Goal: Use online tool/utility: Utilize a website feature to perform a specific function

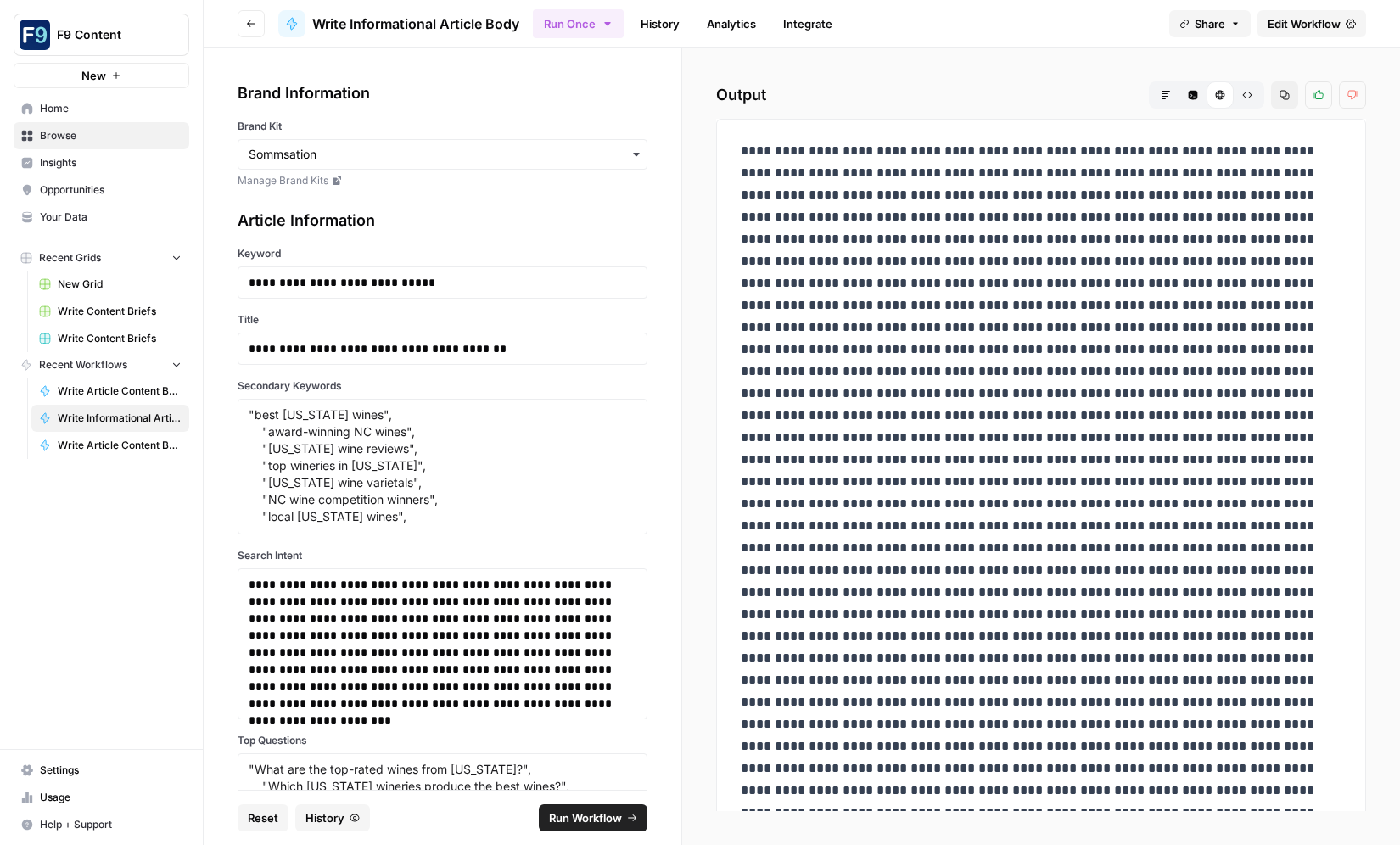
scroll to position [3723, 0]
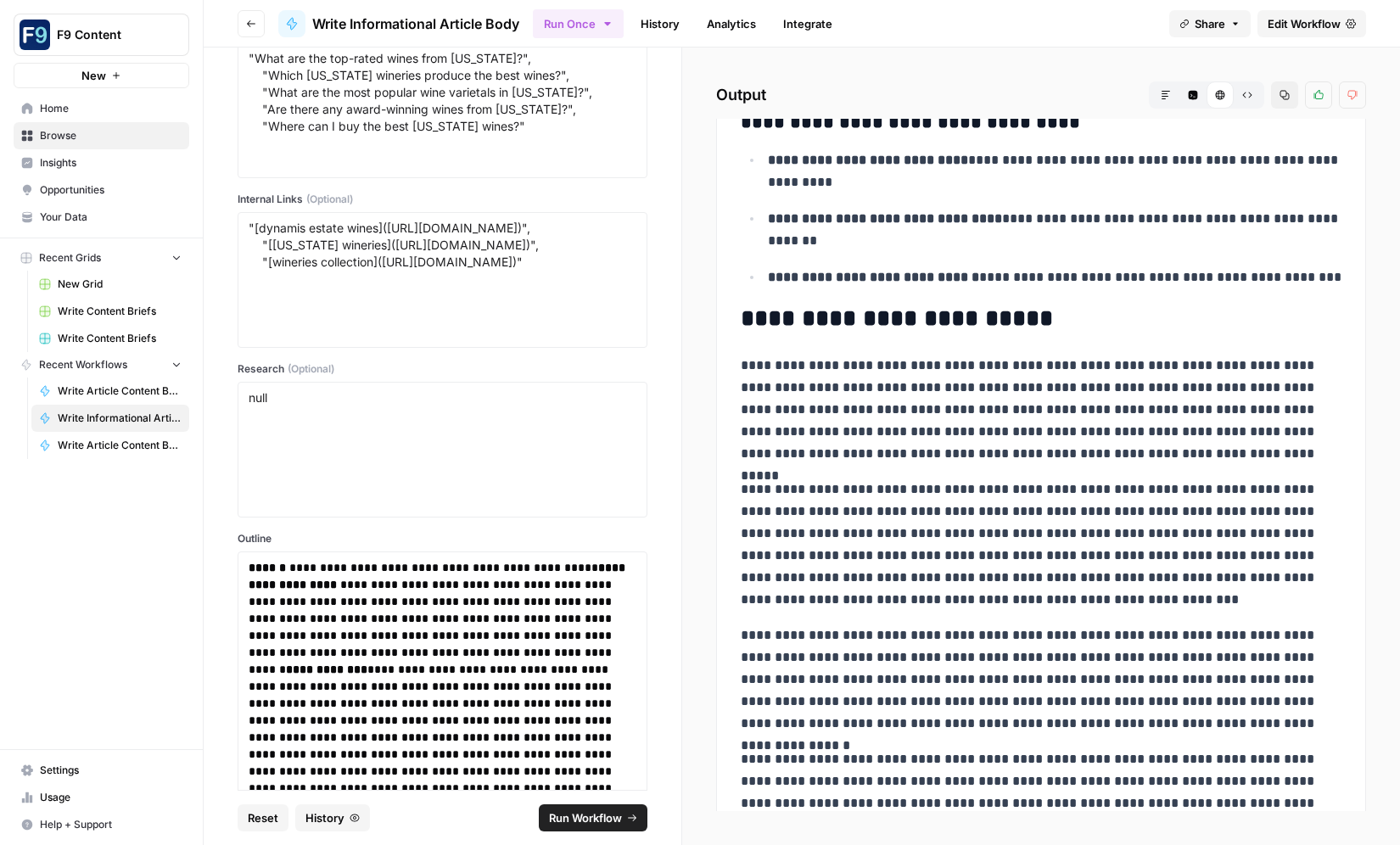
click at [256, 816] on span "Reset" at bounding box center [263, 817] width 31 height 17
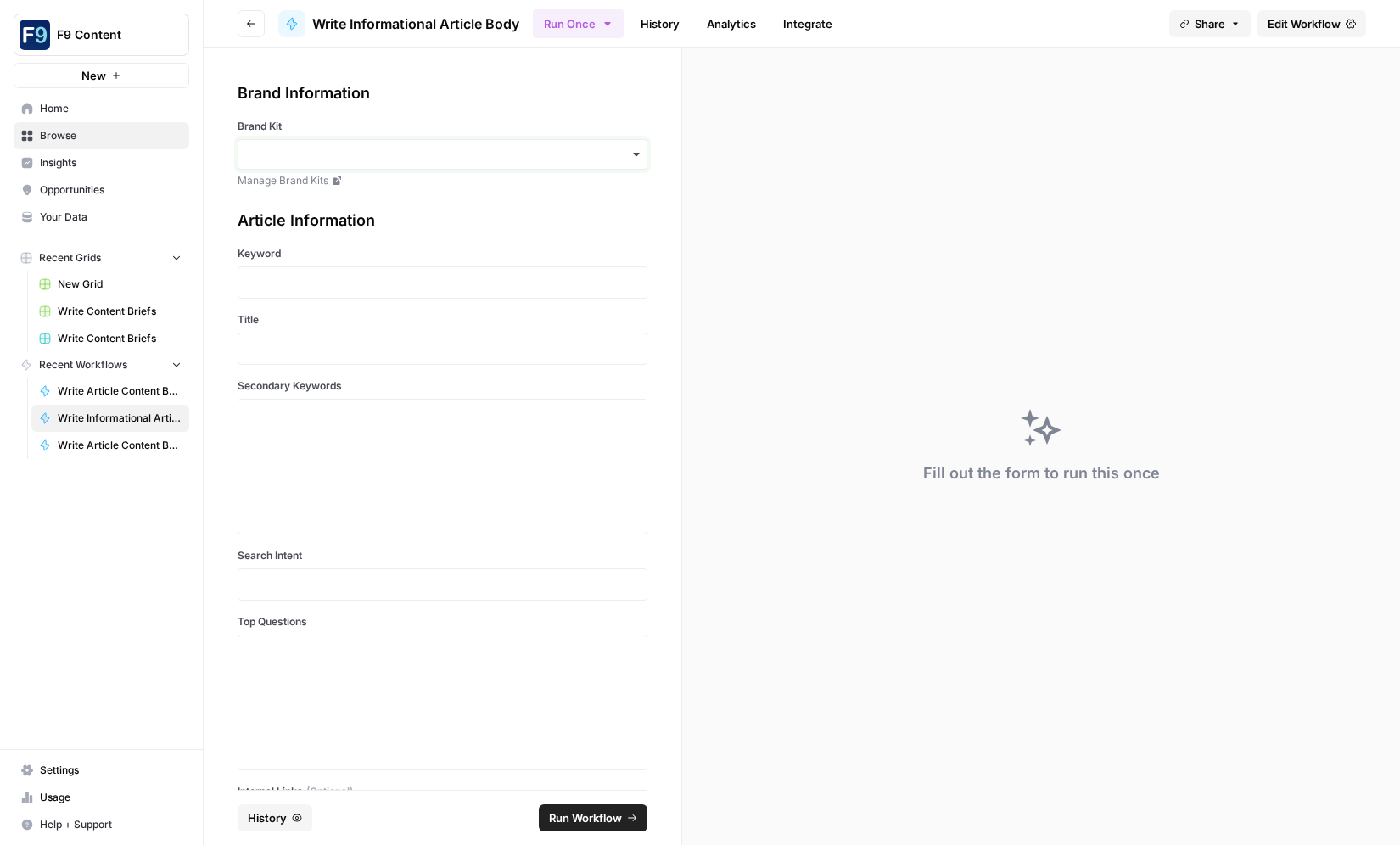
click at [291, 151] on input "Brand Kit" at bounding box center [442, 155] width 388 height 17
click at [297, 192] on div "Sommsation" at bounding box center [442, 200] width 408 height 32
click at [283, 286] on p at bounding box center [442, 282] width 388 height 17
click at [380, 342] on p at bounding box center [442, 348] width 388 height 17
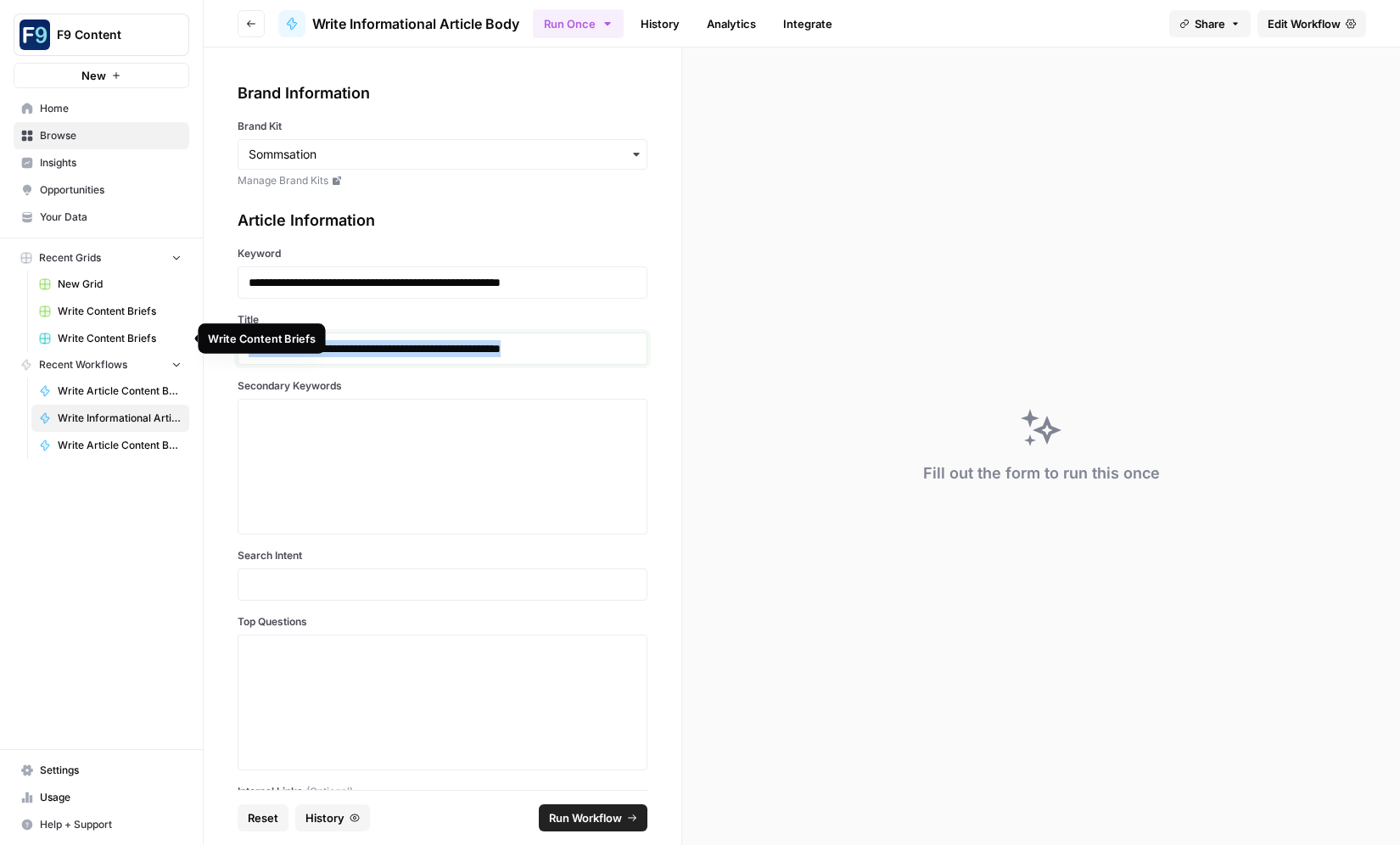
drag, startPoint x: 593, startPoint y: 346, endPoint x: 172, endPoint y: 327, distance: 421.4
click at [174, 327] on div "**********" at bounding box center [700, 422] width 1400 height 845
click at [386, 420] on textarea "Secondary Keywords" at bounding box center [442, 466] width 388 height 120
paste textarea ""law firm marketing strategies", "SEO for attorneys", "Google Ads for lawyers",…"
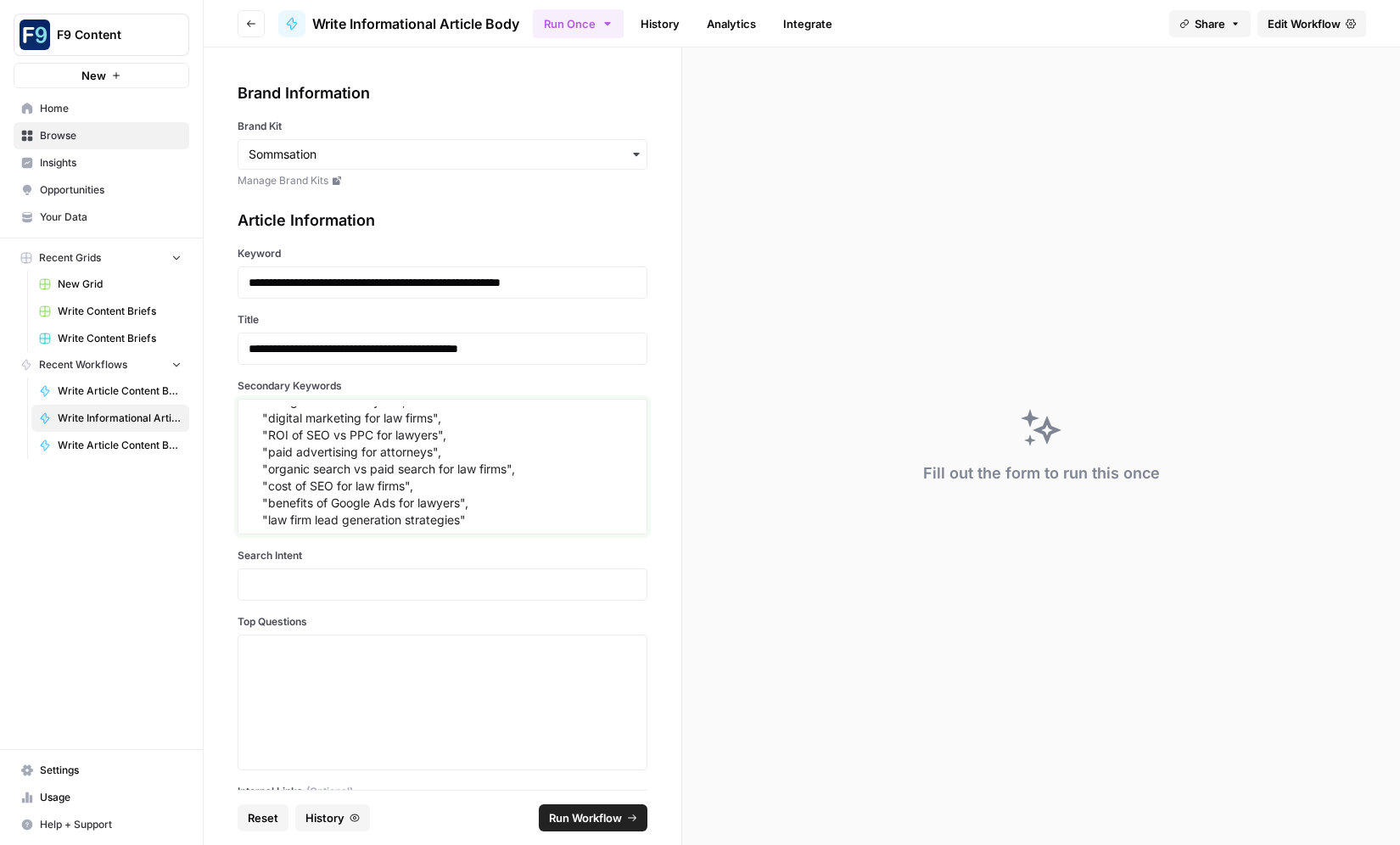
scroll to position [49, 0]
type textarea ""law firm marketing strategies", "SEO for attorneys", "Google Ads for lawyers",…"
click at [355, 577] on p at bounding box center [442, 584] width 388 height 17
click at [385, 576] on p at bounding box center [442, 584] width 388 height 17
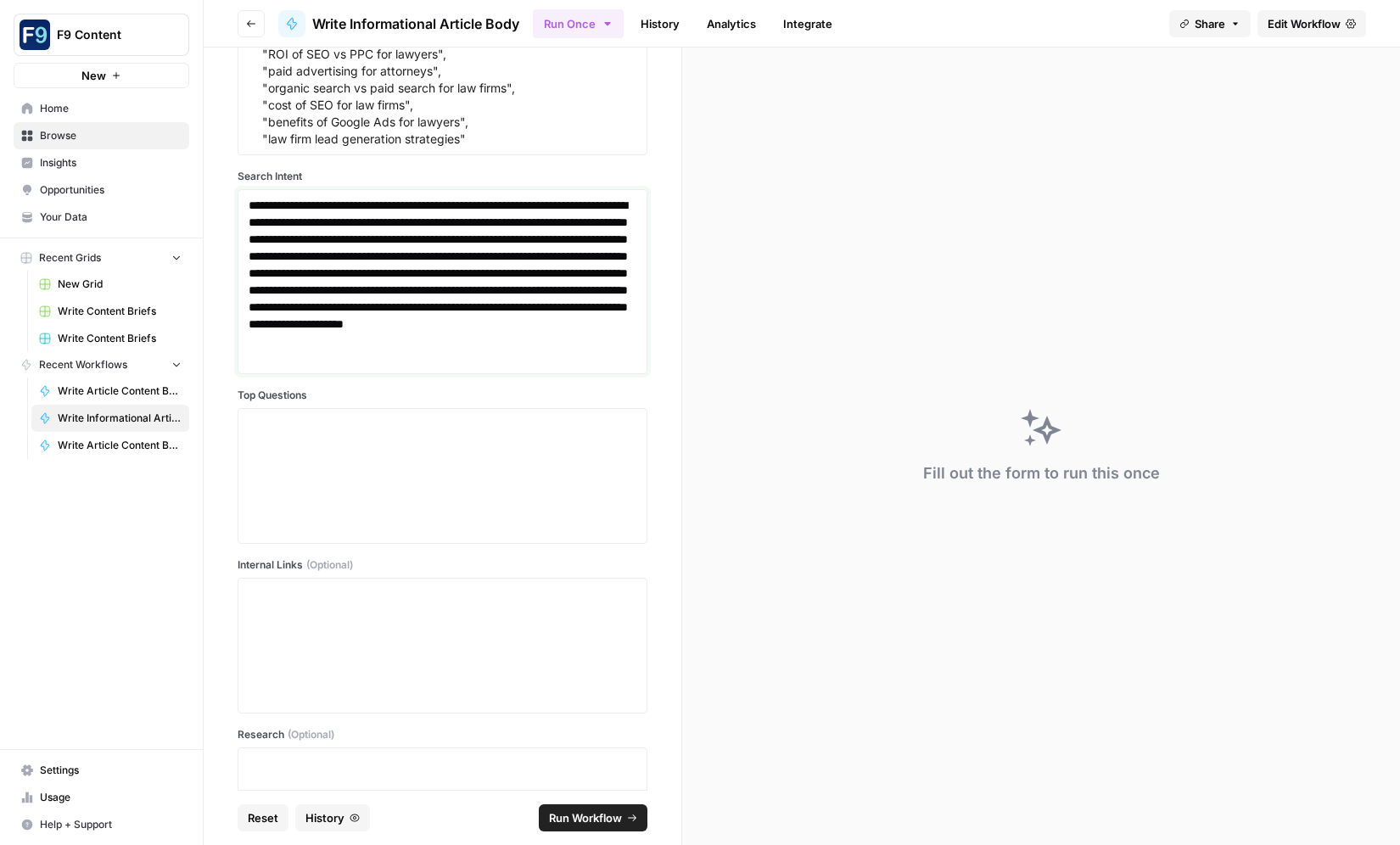
scroll to position [384, 0]
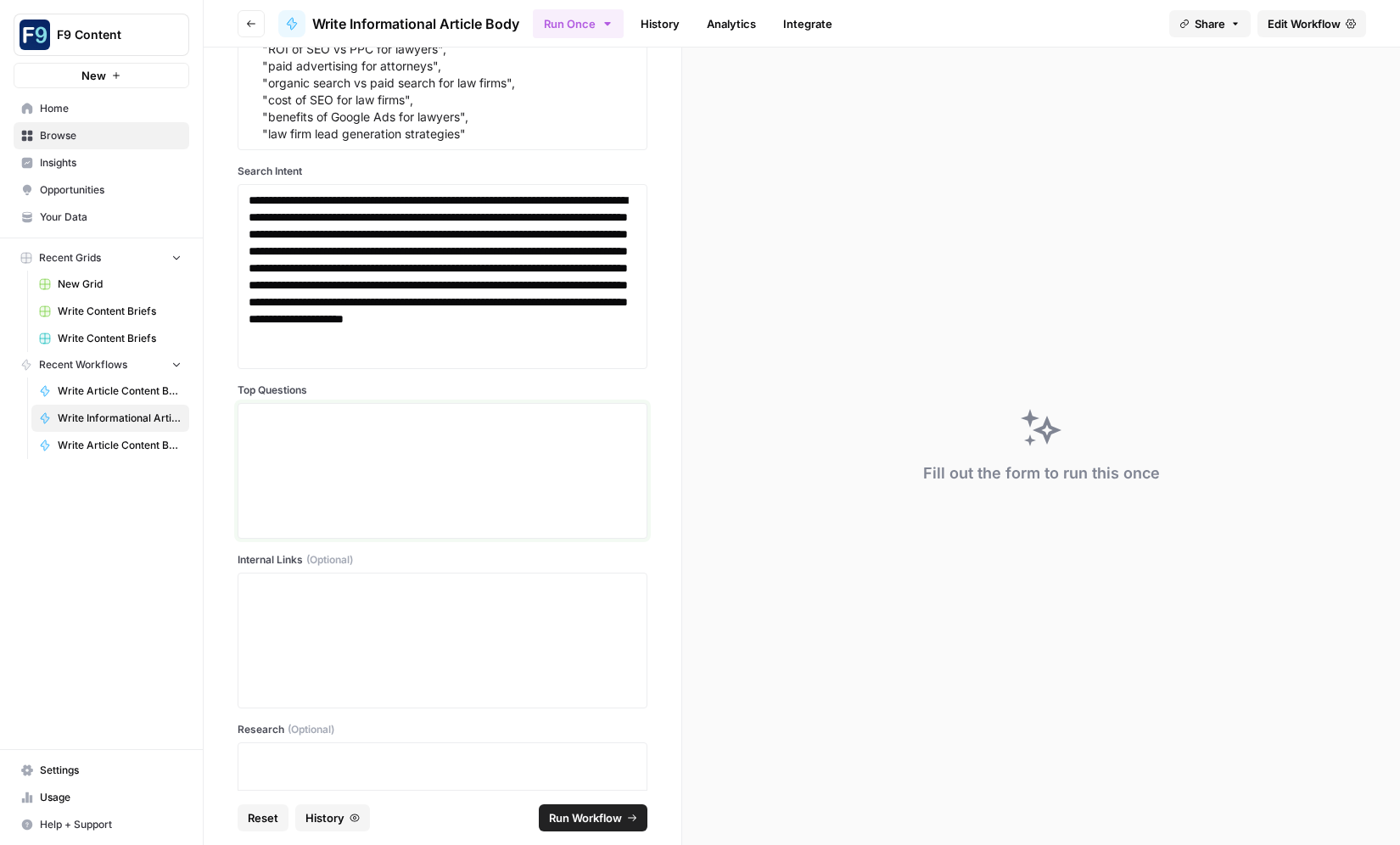
click at [289, 411] on textarea "Top Questions" at bounding box center [442, 470] width 388 height 120
paste textarea ""Which delivers better ROI for attorneys: SEO or Google Ads?", "What are the pr…"
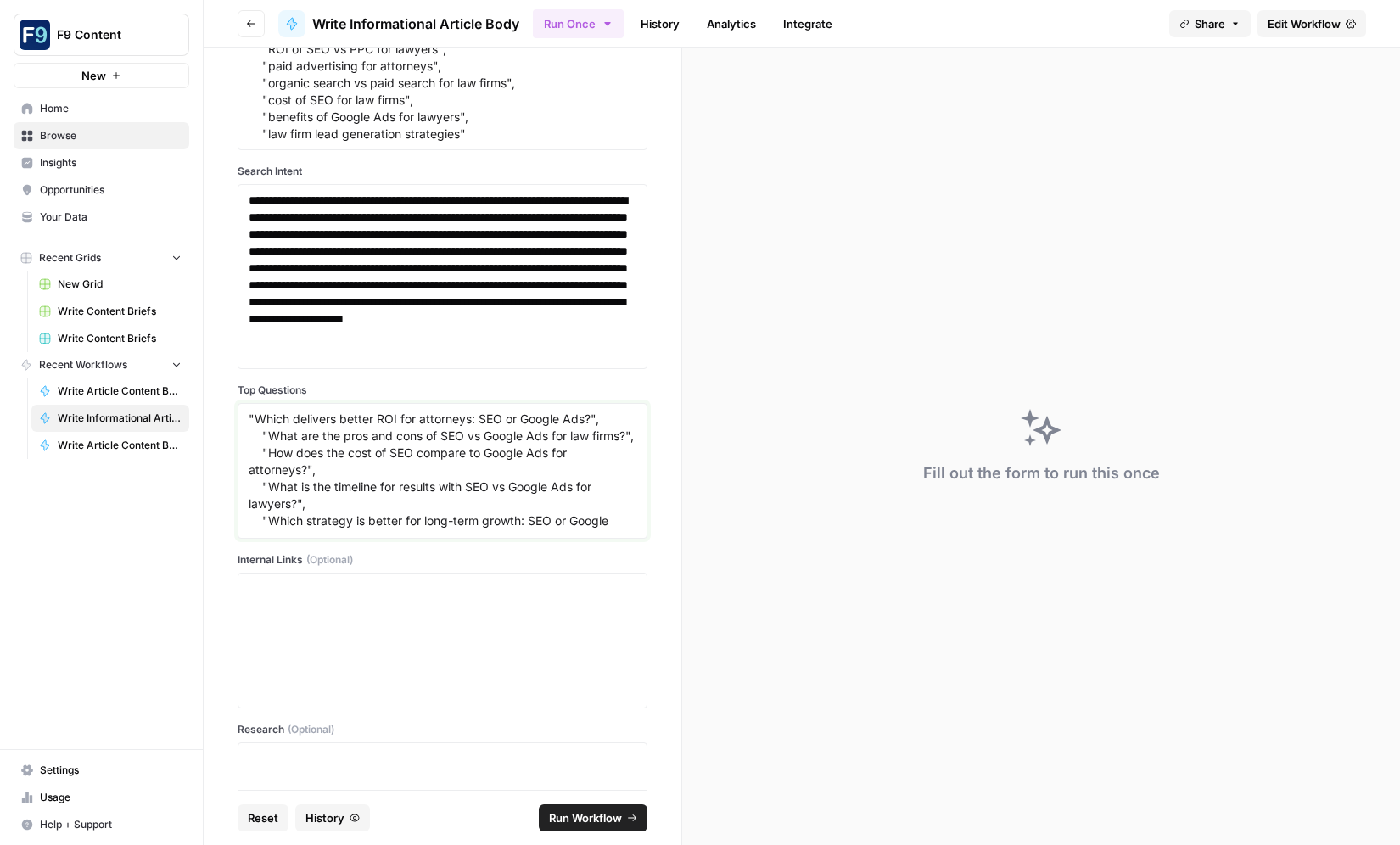
scroll to position [31, 0]
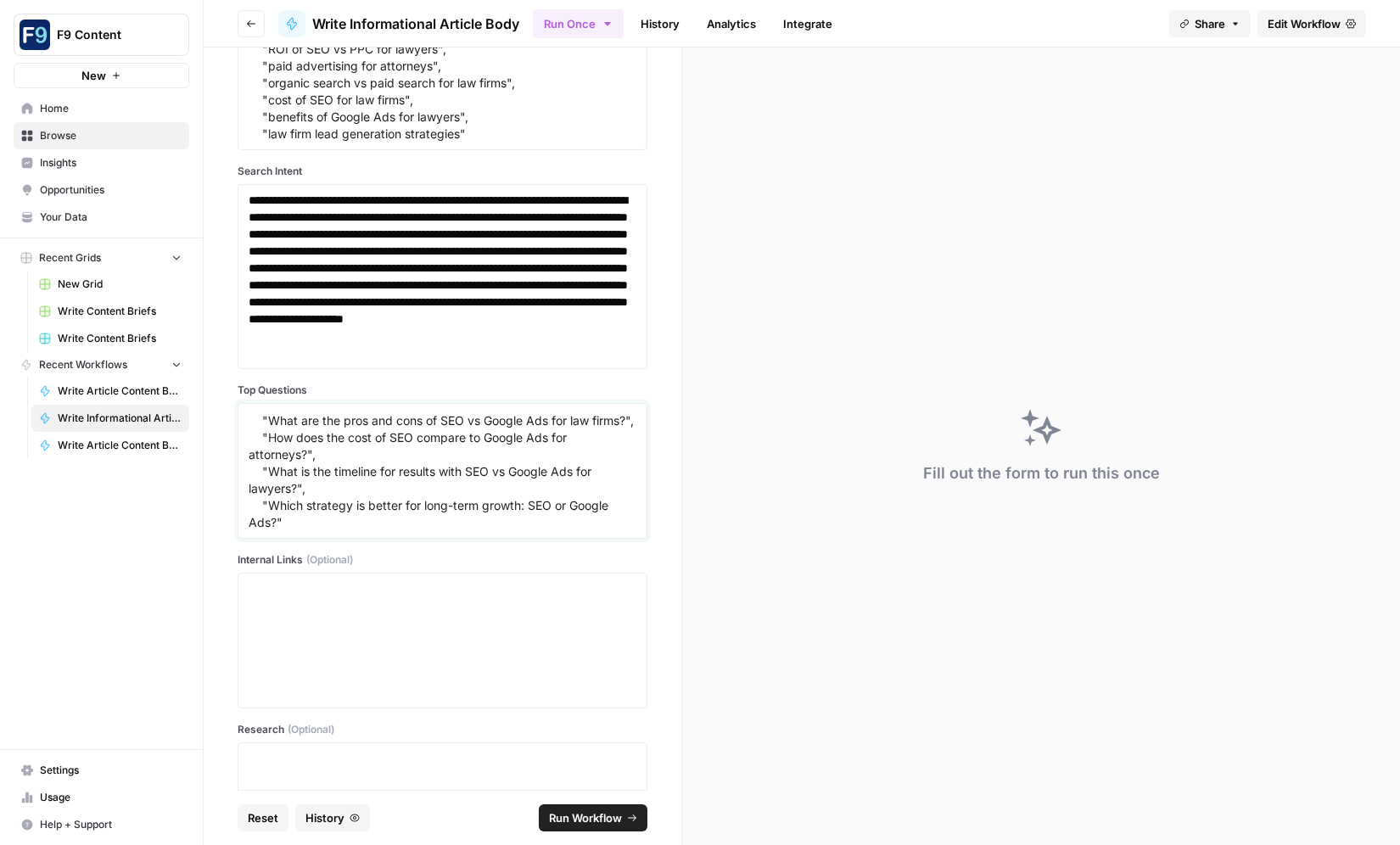
type textarea ""Which delivers better ROI for attorneys: SEO or Google Ads?", "What are the pr…"
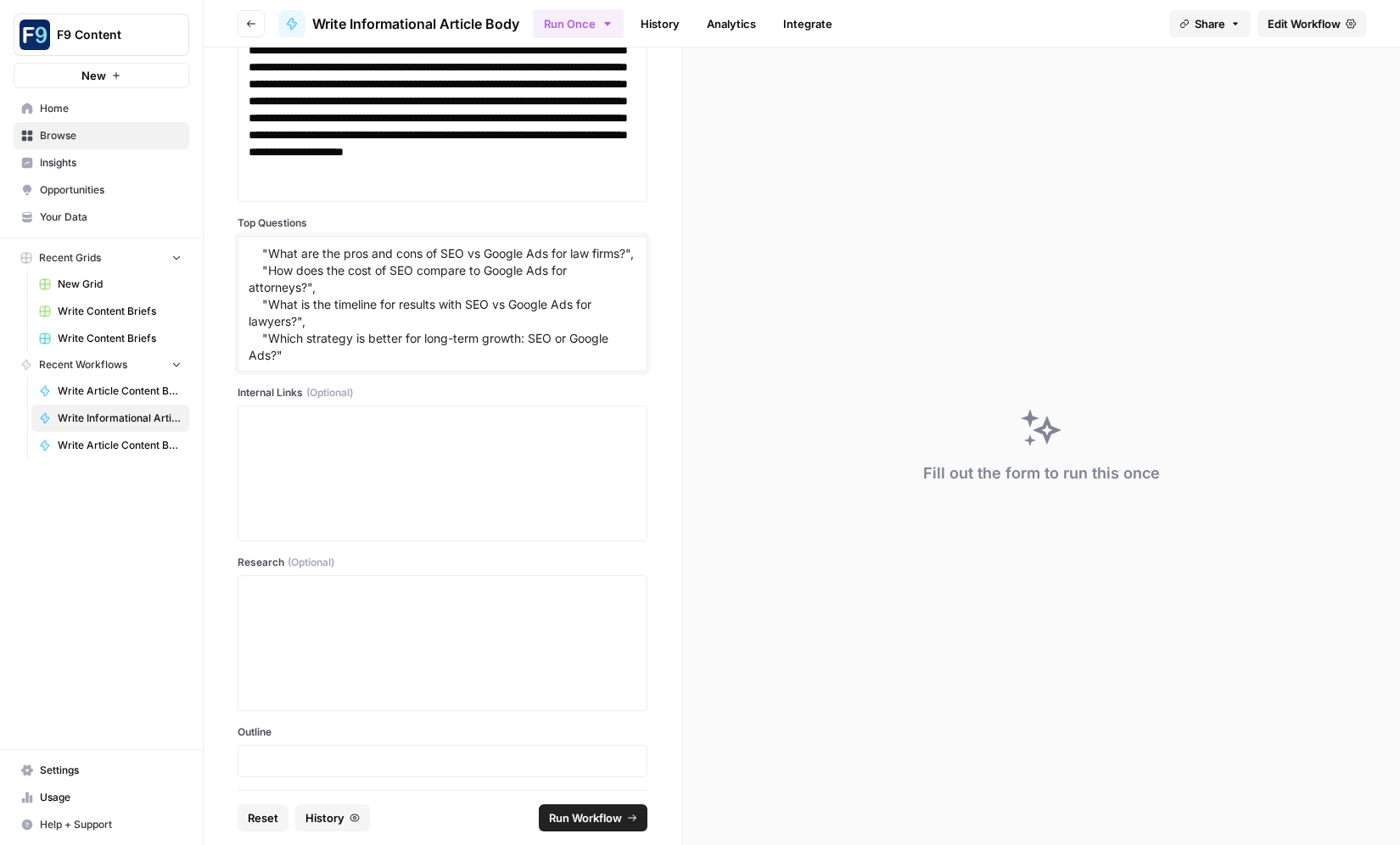
scroll to position [559, 0]
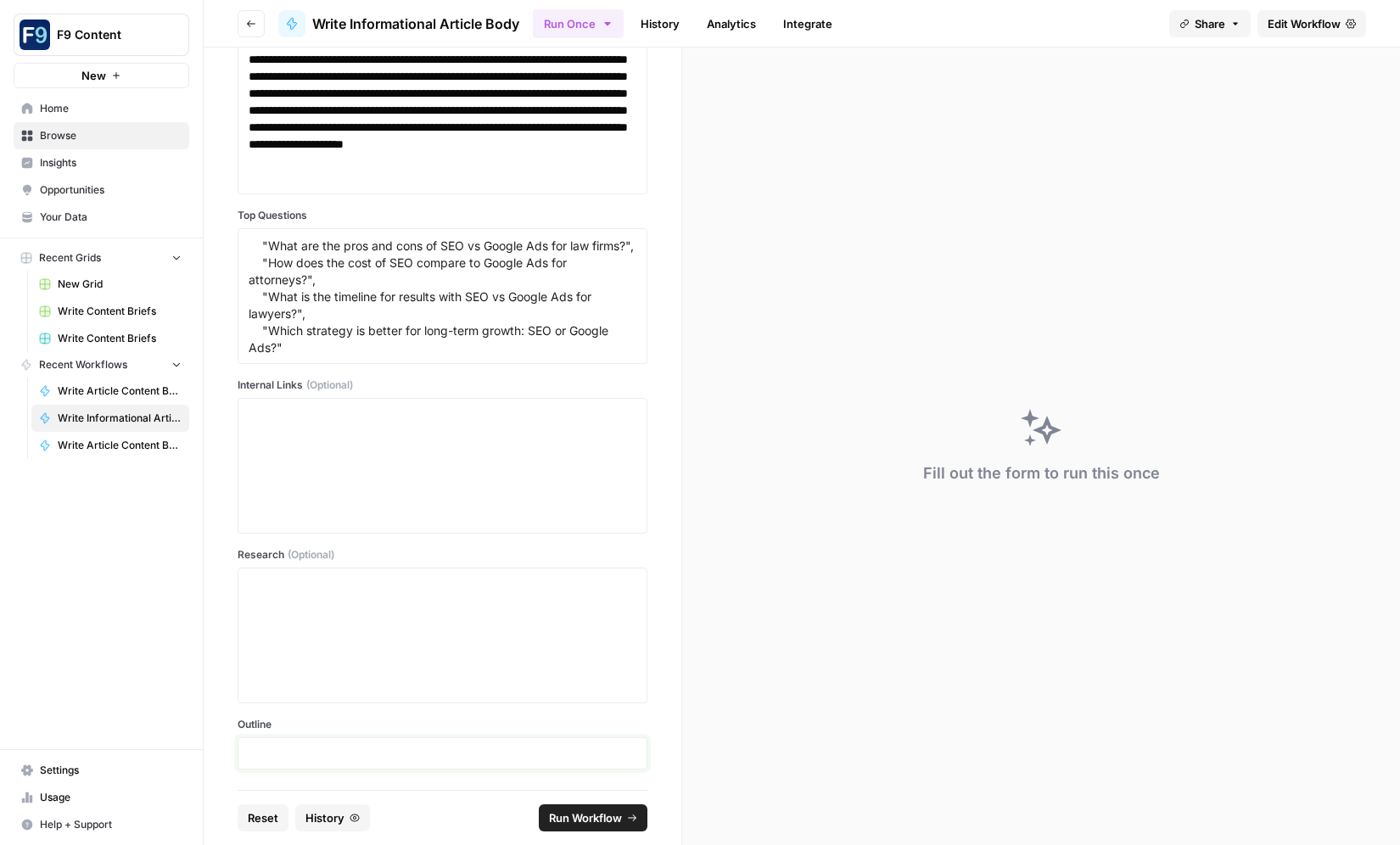
click at [331, 756] on p at bounding box center [442, 752] width 388 height 17
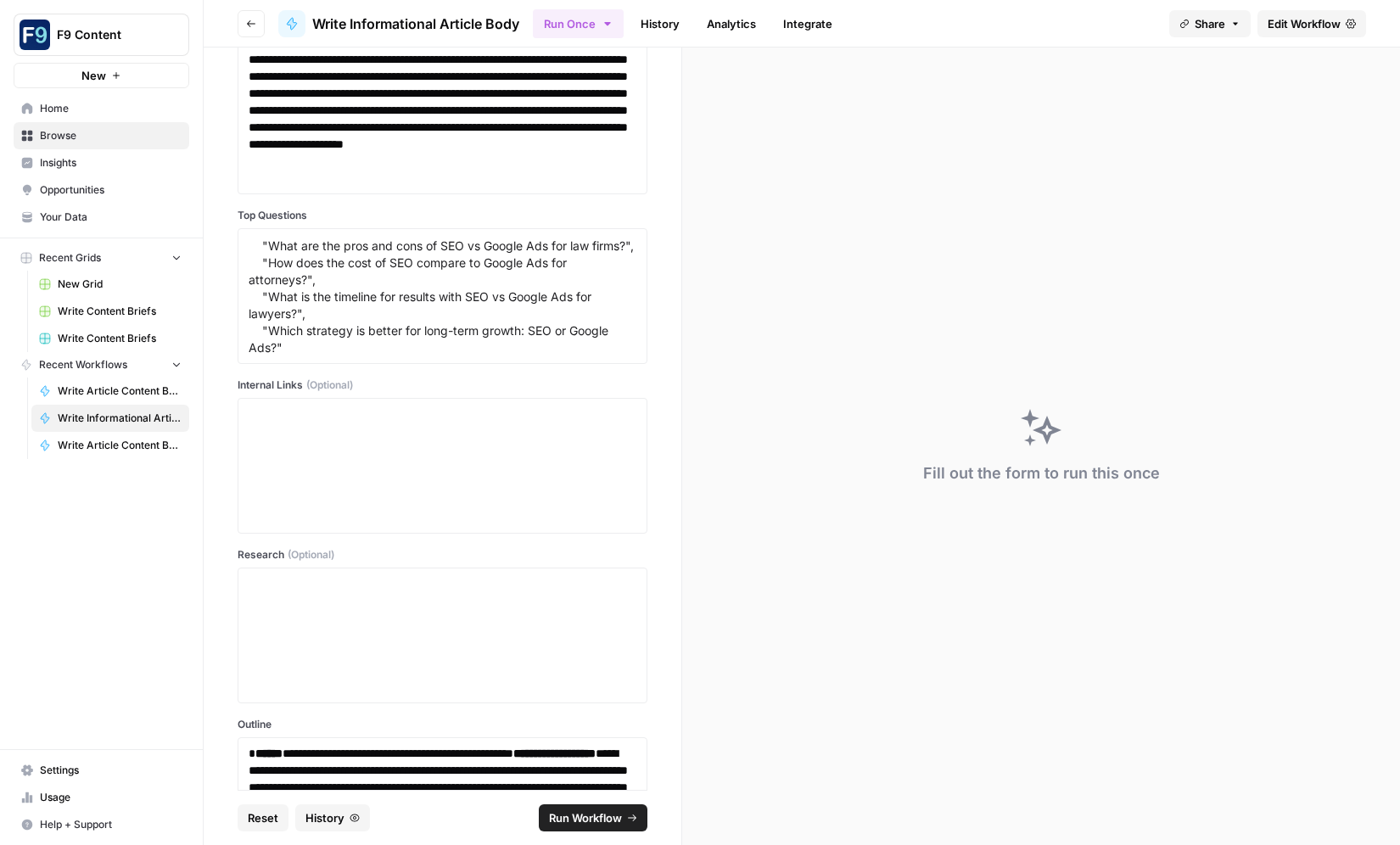
click at [576, 818] on span "Run Workflow" at bounding box center [585, 817] width 73 height 17
type textarea "null"
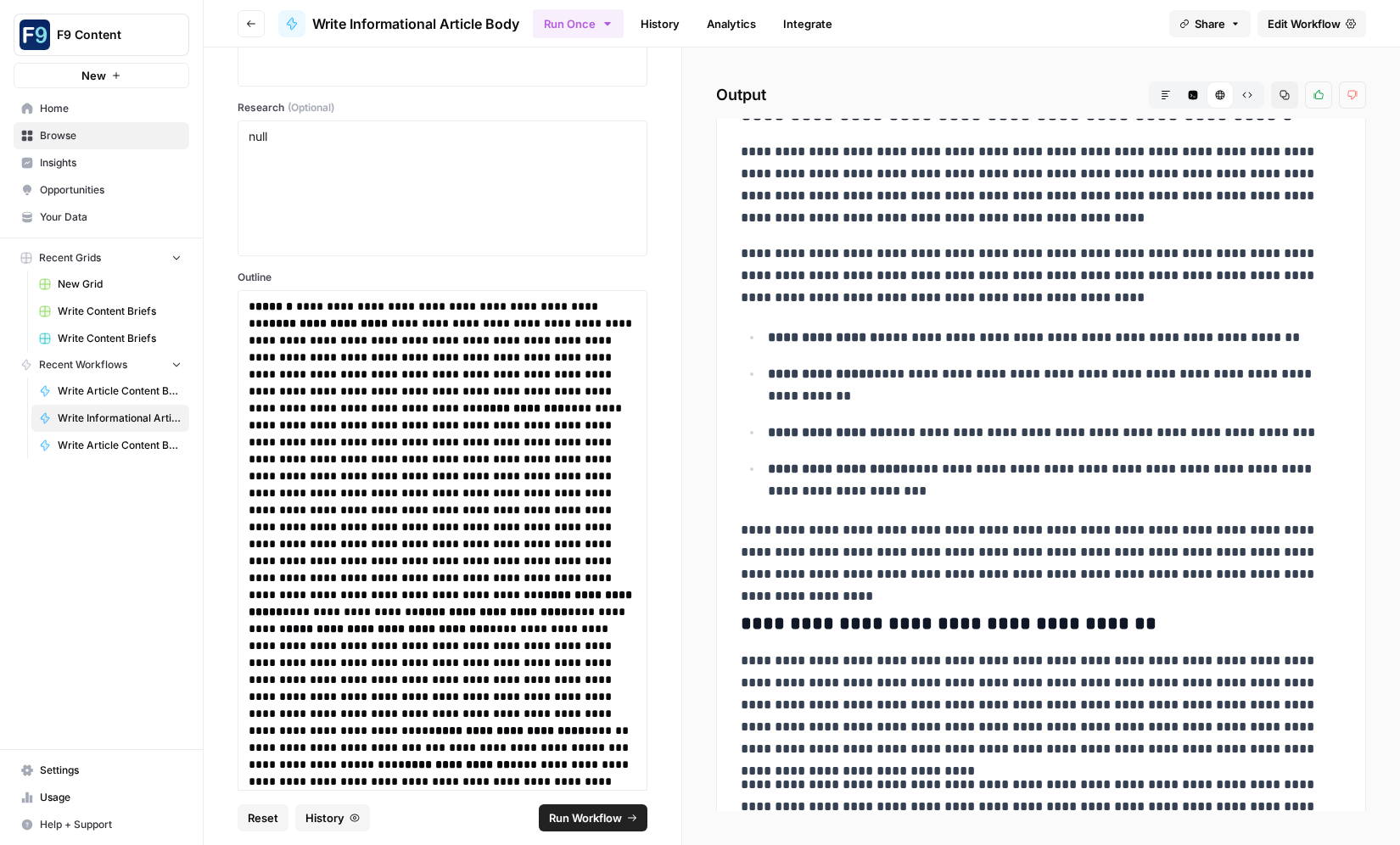
scroll to position [1119, 0]
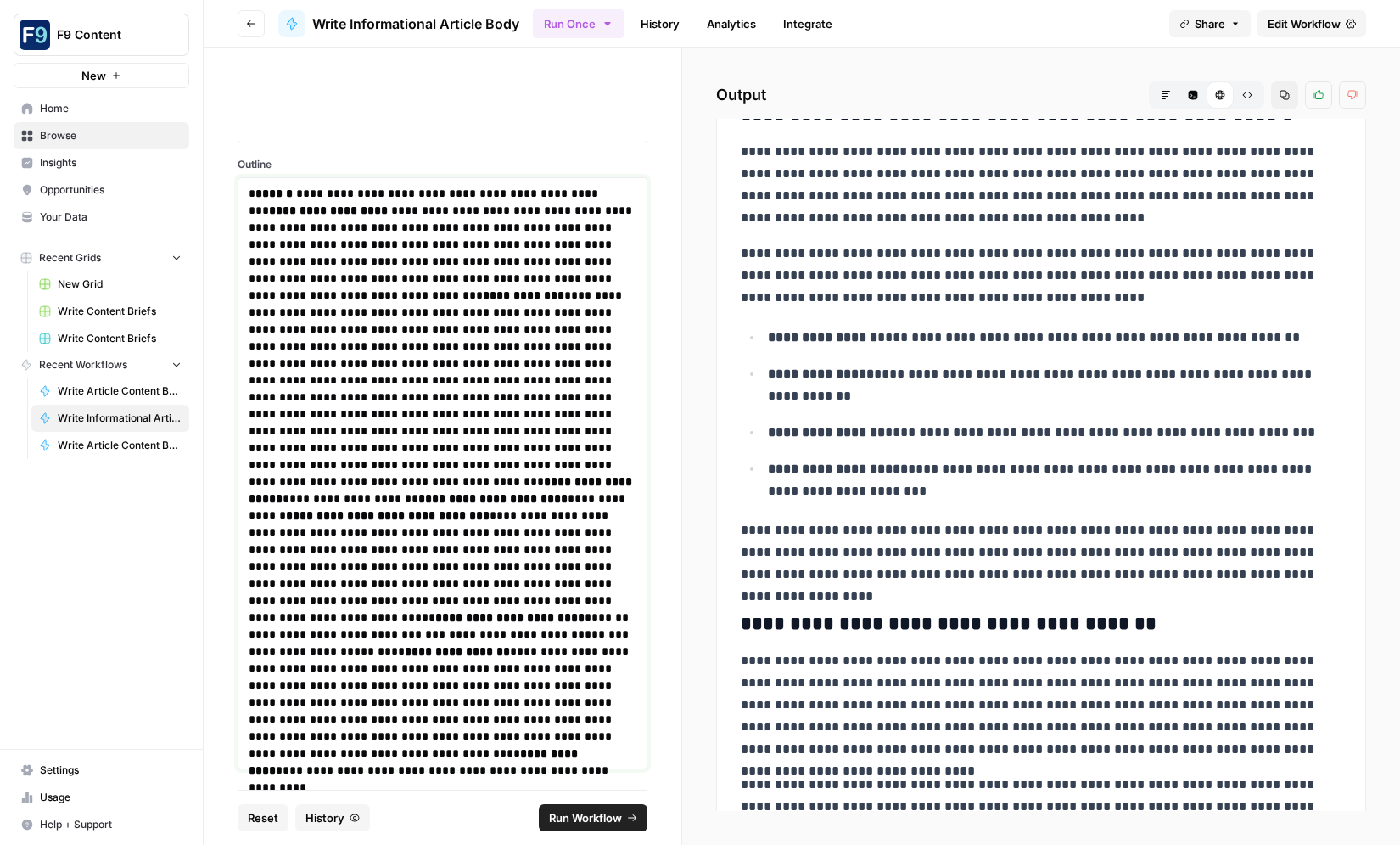
click at [394, 752] on p "**********" at bounding box center [442, 473] width 388 height 577
click at [572, 816] on span "Run Workflow" at bounding box center [585, 817] width 73 height 17
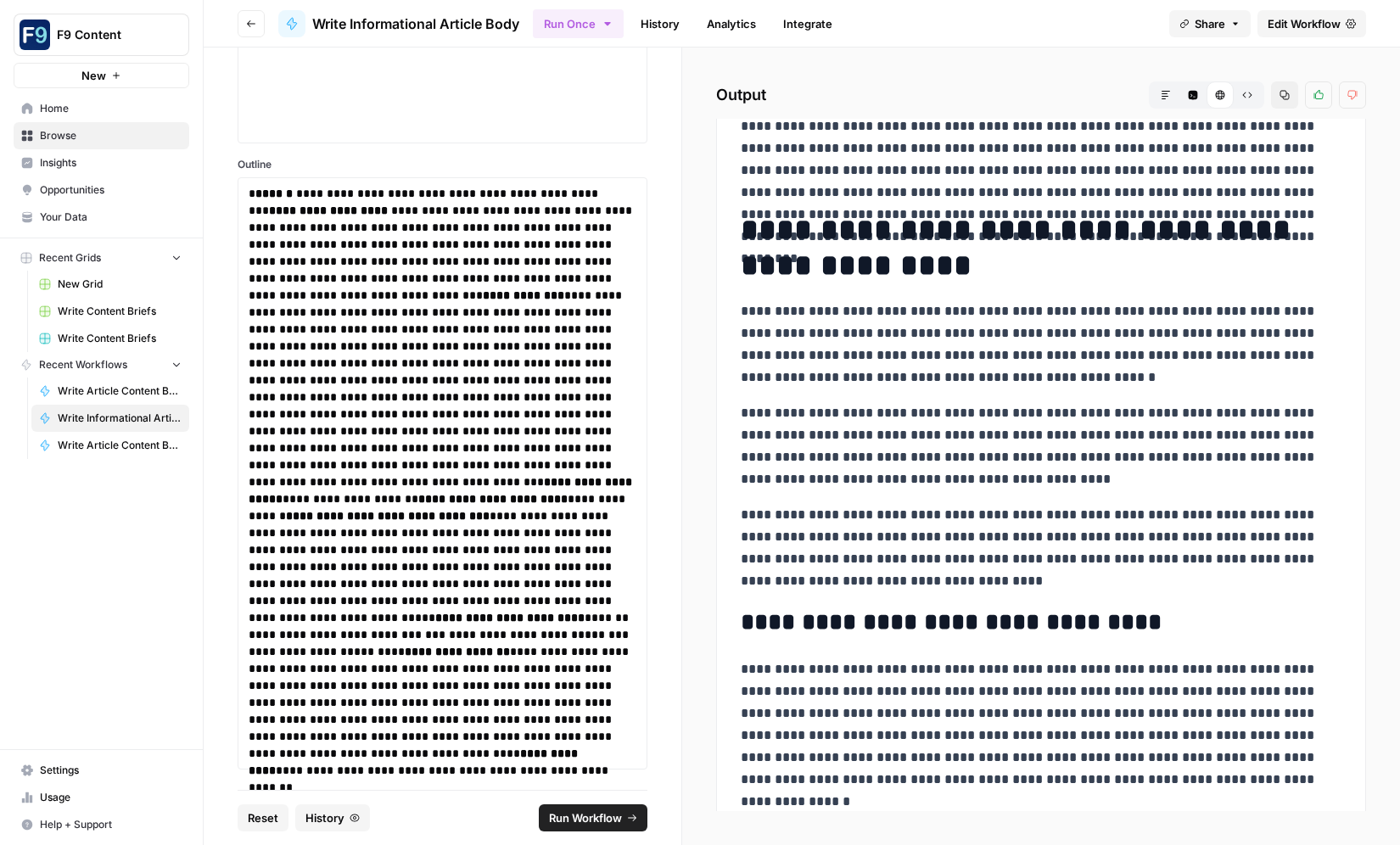
scroll to position [916, 0]
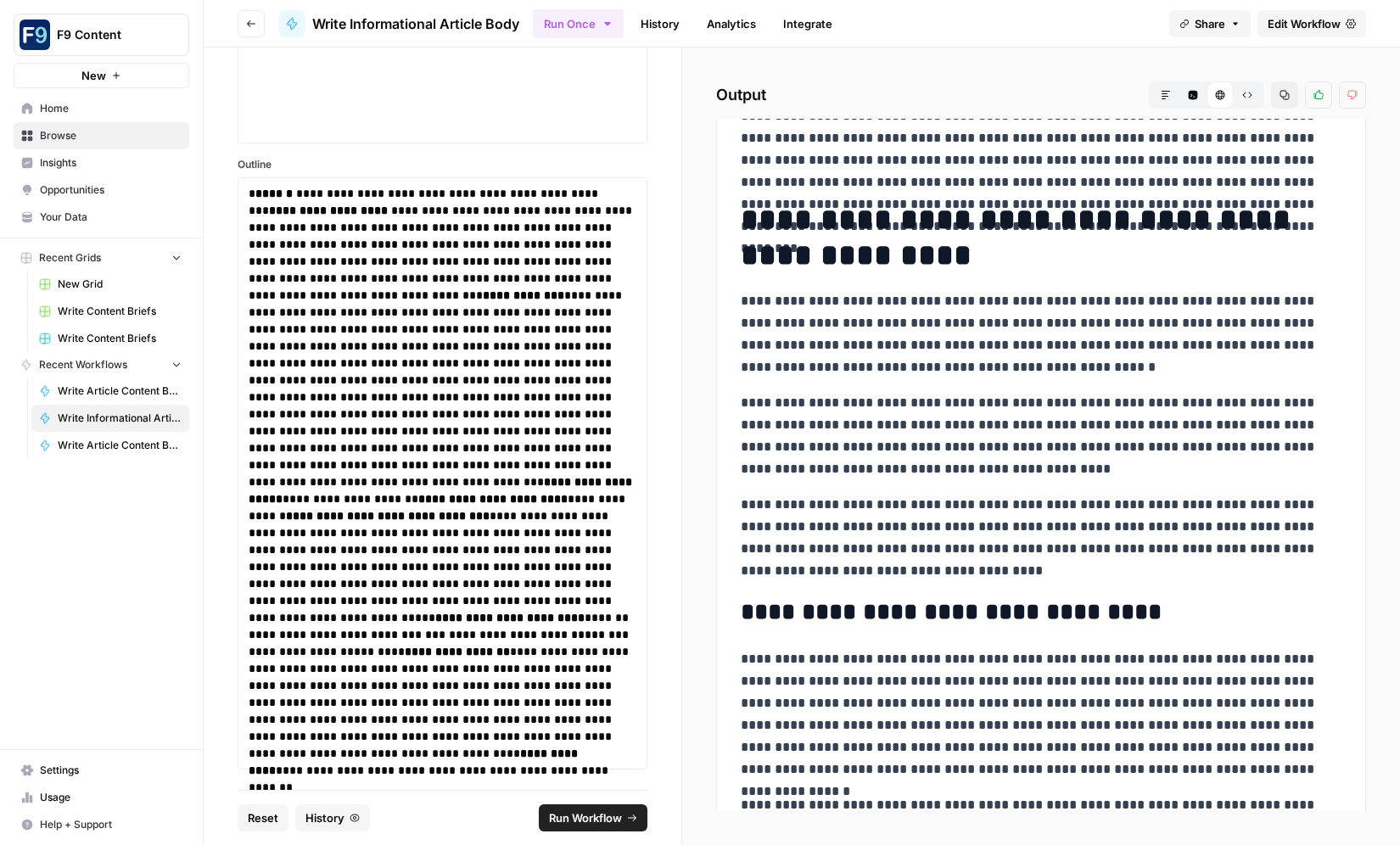
click at [736, 232] on div "**********" at bounding box center [1041, 400] width 621 height 2367
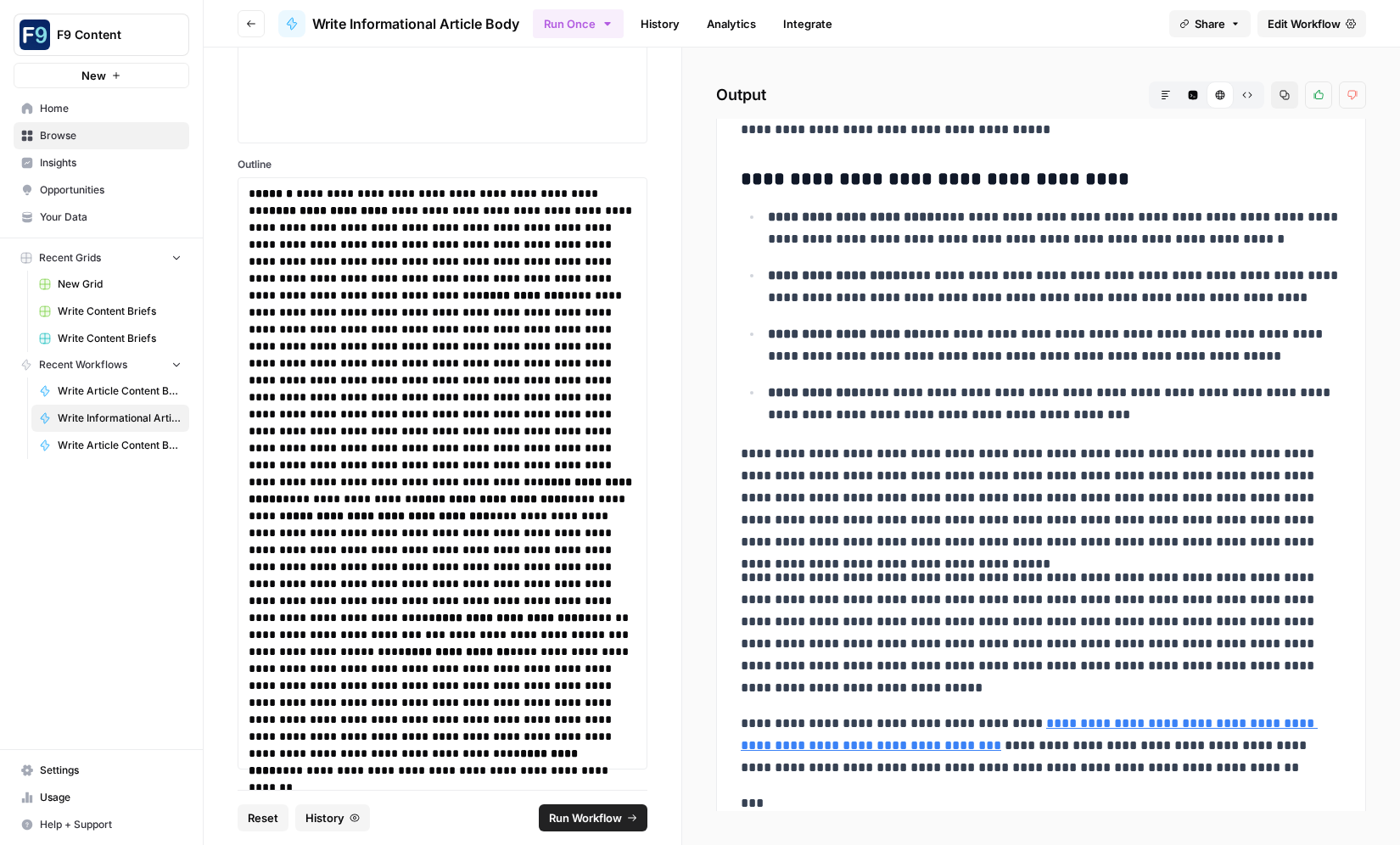
scroll to position [1705, 0]
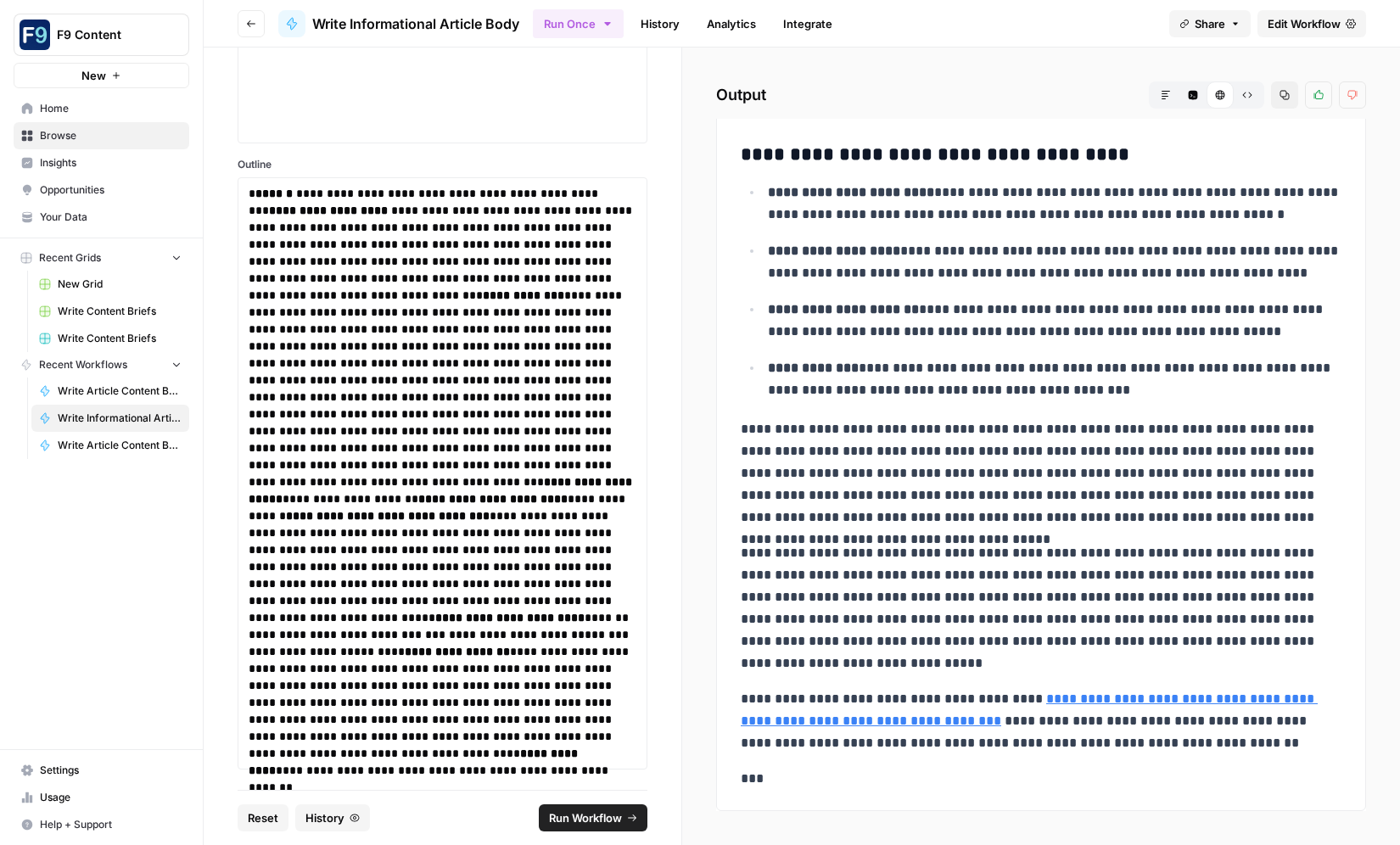
drag, startPoint x: 751, startPoint y: 232, endPoint x: 1217, endPoint y: 665, distance: 636.1
copy div "**********"
click at [264, 813] on span "Reset" at bounding box center [263, 817] width 31 height 17
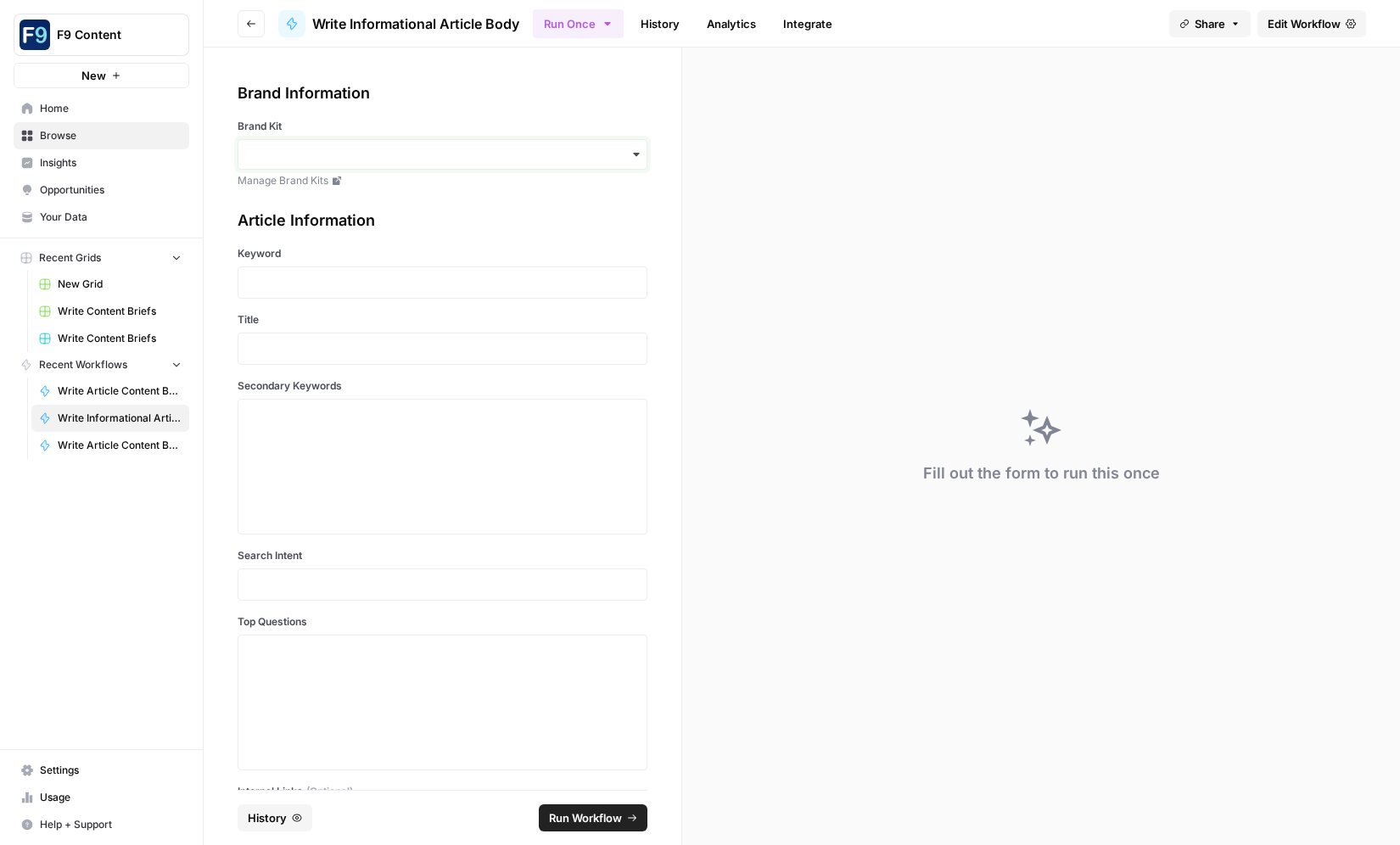
click at [466, 160] on input "Brand Kit" at bounding box center [442, 155] width 388 height 17
click at [453, 193] on div "Sommsation" at bounding box center [442, 200] width 408 height 32
click at [359, 283] on p at bounding box center [442, 282] width 388 height 17
click at [366, 345] on p at bounding box center [442, 348] width 388 height 17
click at [365, 285] on p "**********" at bounding box center [442, 282] width 388 height 17
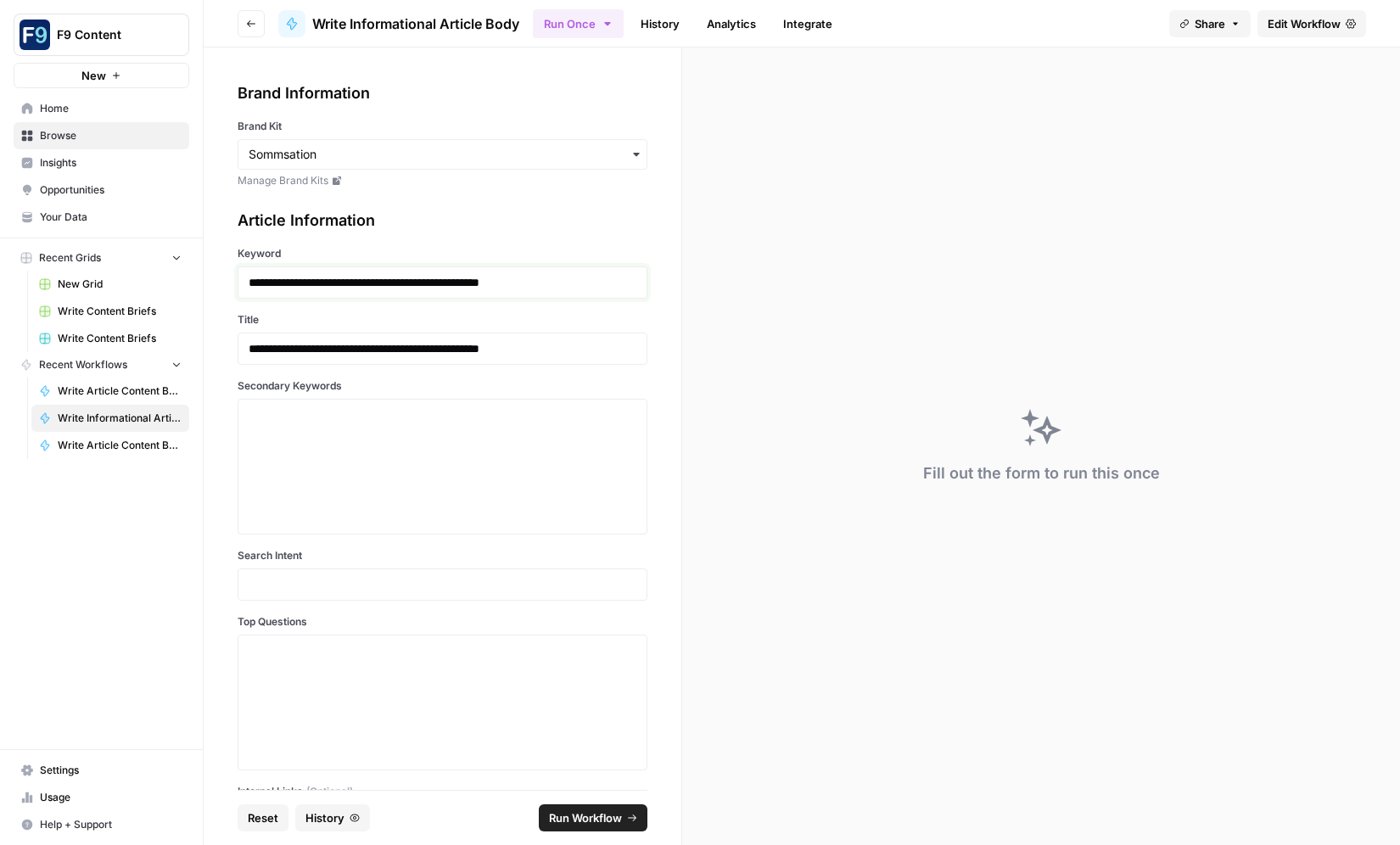
drag, startPoint x: 359, startPoint y: 283, endPoint x: 594, endPoint y: 294, distance: 235.3
click at [596, 294] on div "**********" at bounding box center [443, 282] width 410 height 32
drag, startPoint x: 438, startPoint y: 438, endPoint x: 429, endPoint y: 438, distance: 9.0
click at [436, 438] on textarea "Secondary Keywords" at bounding box center [442, 466] width 388 height 120
click at [415, 414] on textarea "Secondary Keywords" at bounding box center [442, 466] width 388 height 120
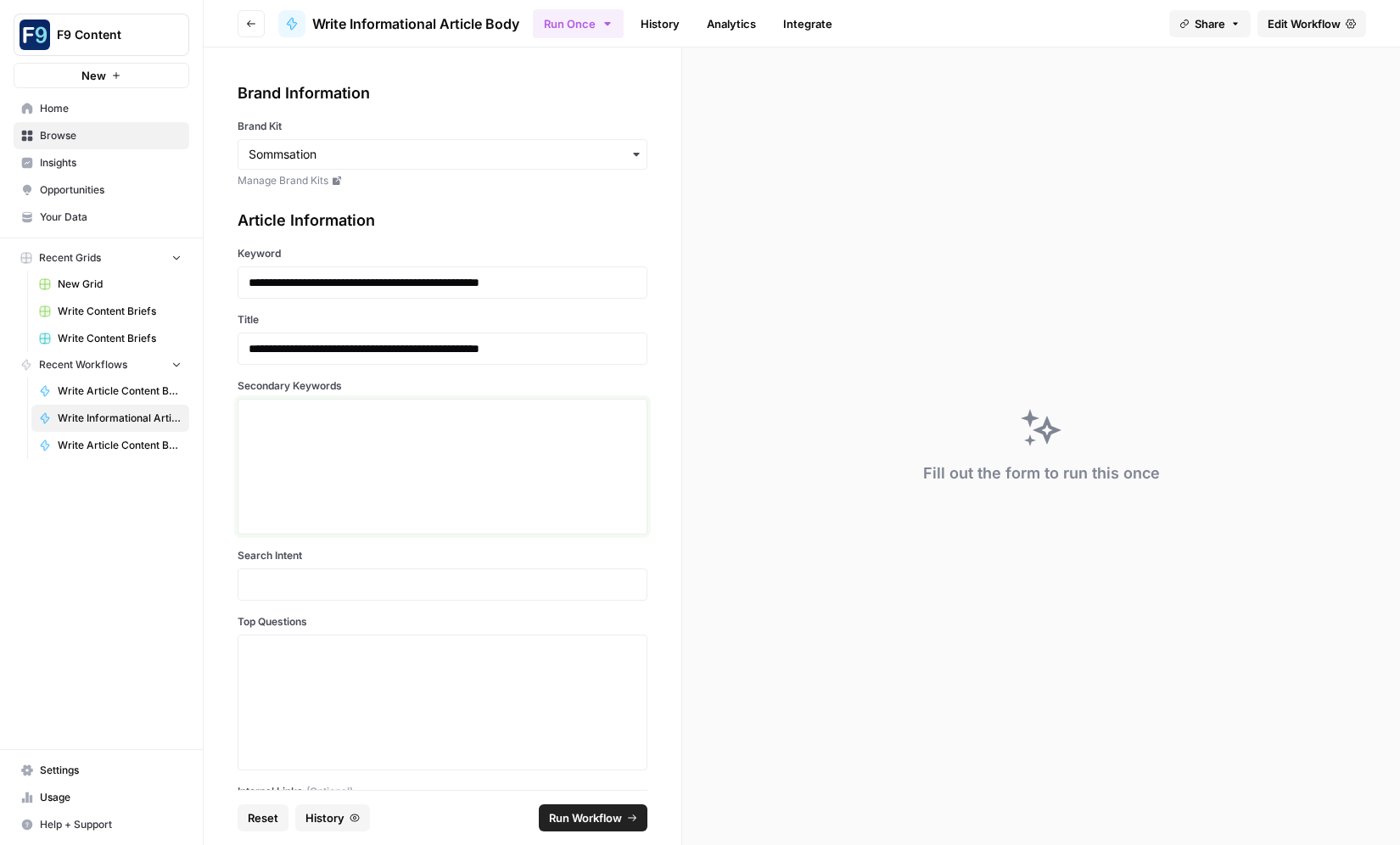
paste textarea ""dental marketing strategies", "local SEO for dentists", "SEO tips for dental p…"
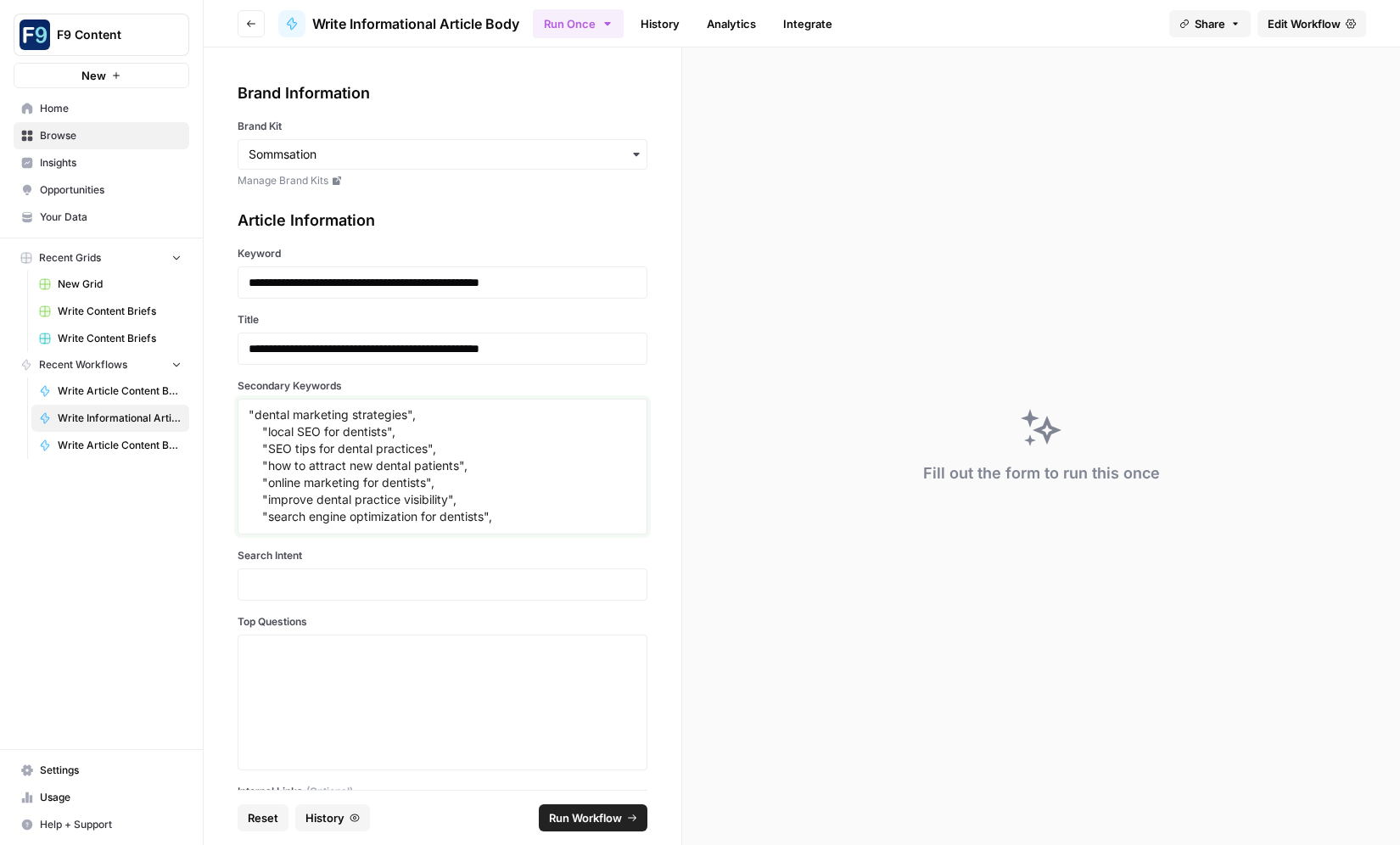
scroll to position [47, 0]
type textarea ""dental marketing strategies", "local SEO for dentists", "SEO tips for dental p…"
click at [441, 586] on p at bounding box center [442, 584] width 388 height 17
click at [506, 594] on div at bounding box center [443, 584] width 410 height 32
click at [473, 582] on p at bounding box center [442, 584] width 388 height 17
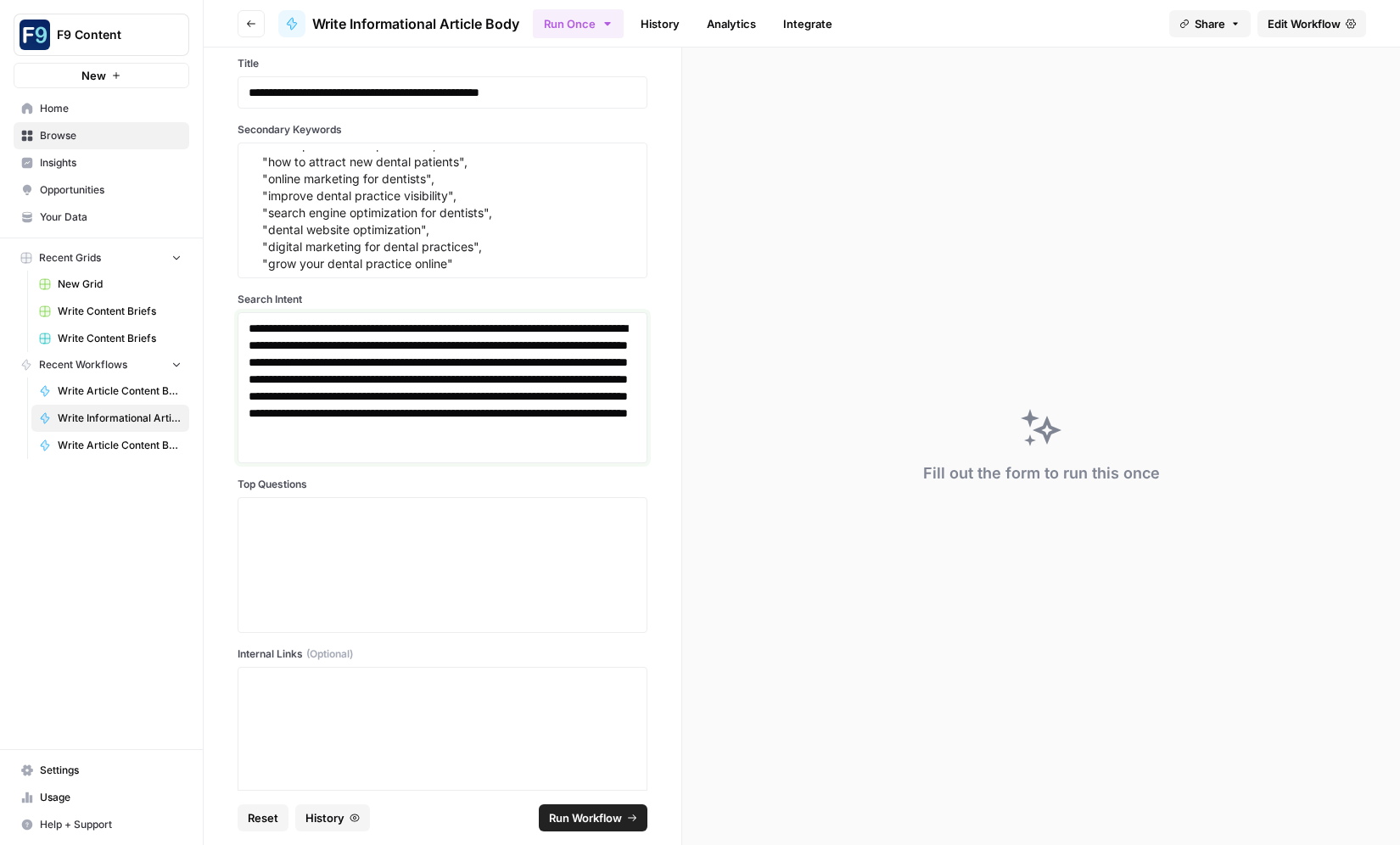
scroll to position [265, 0]
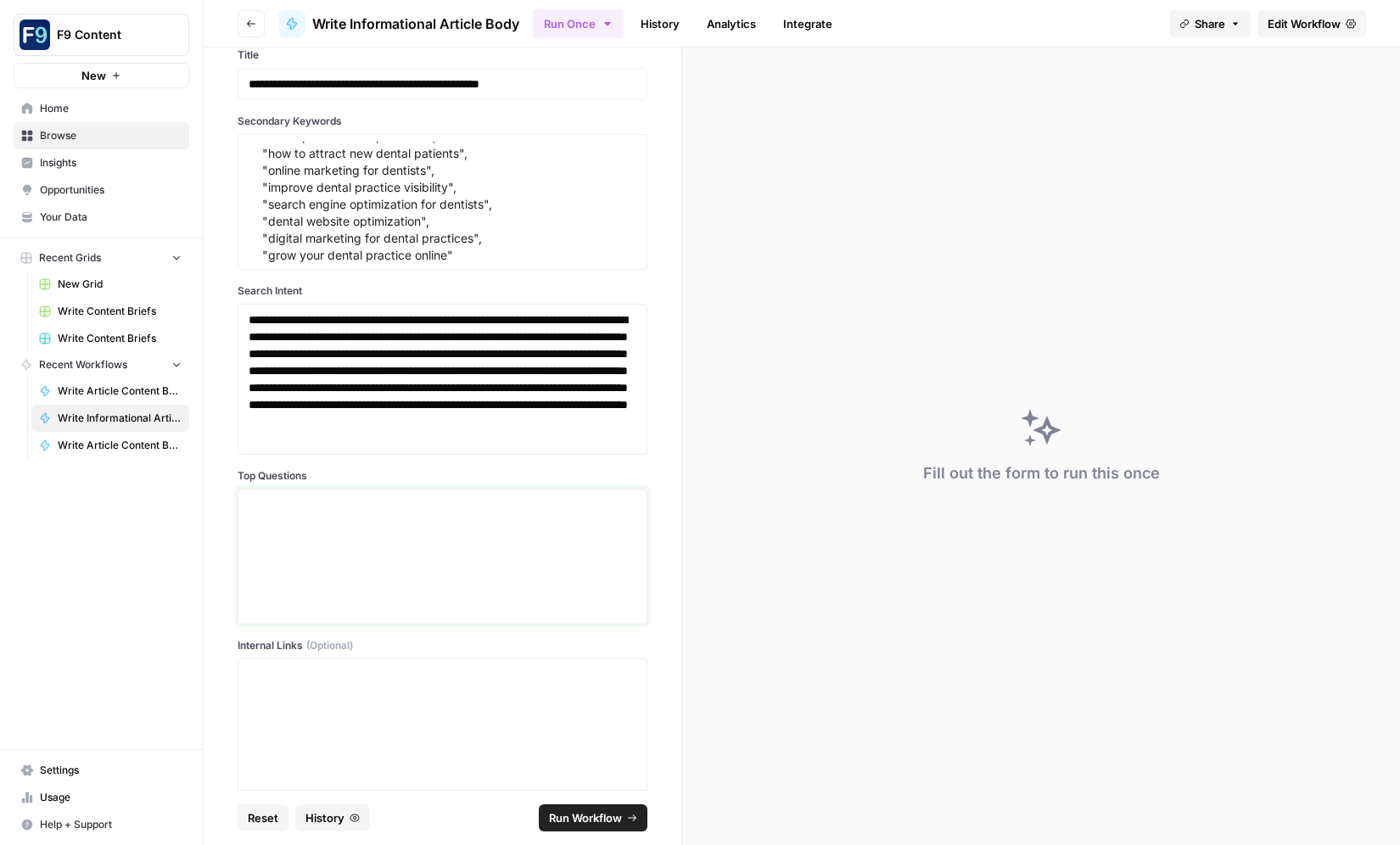
click at [347, 498] on textarea "Top Questions" at bounding box center [442, 556] width 388 height 120
paste textarea ""What is dental SEO and how does it work?", "How can dental SEO help attract ne…"
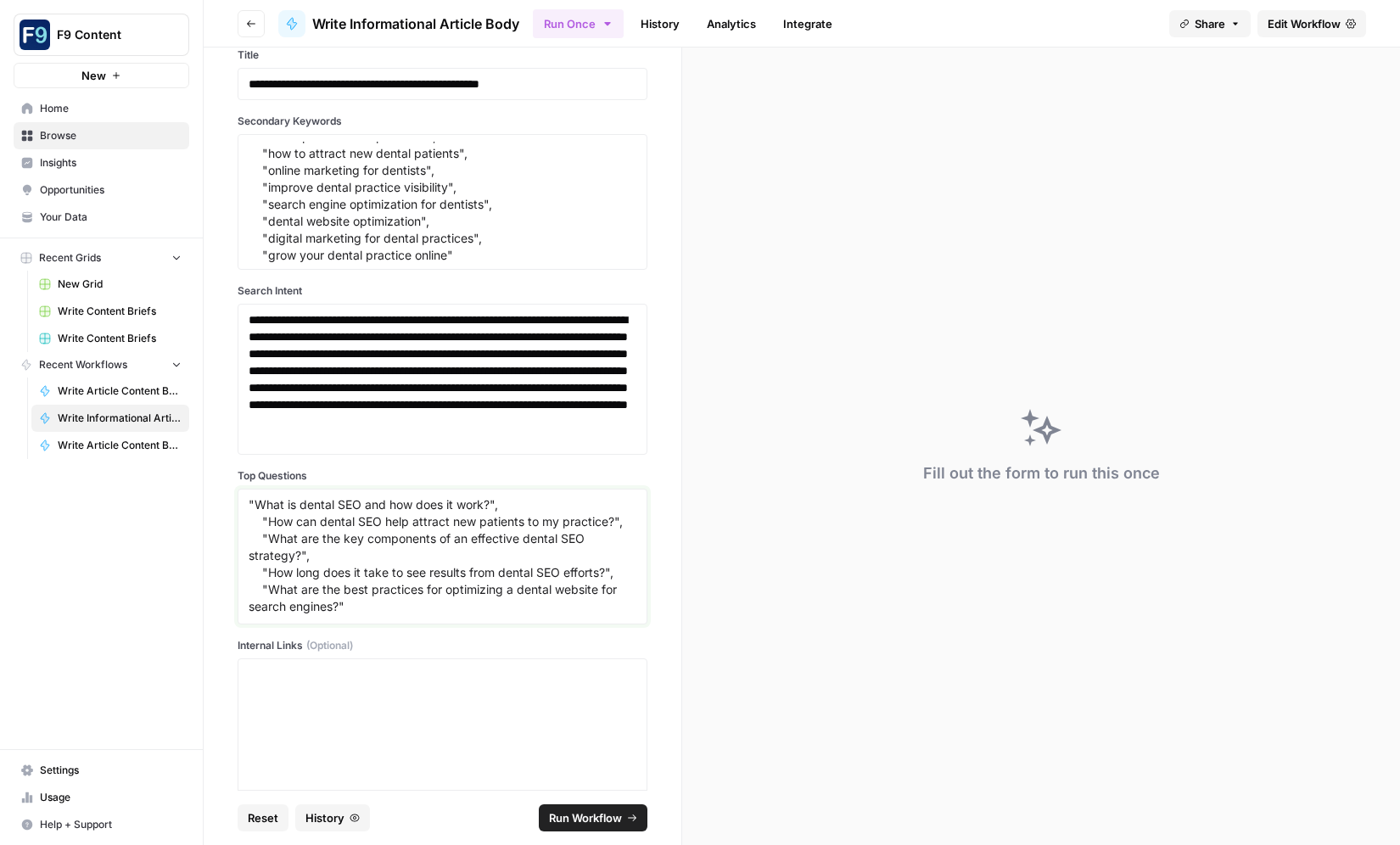
type textarea ""What is dental SEO and how does it work?", "How can dental SEO help attract ne…"
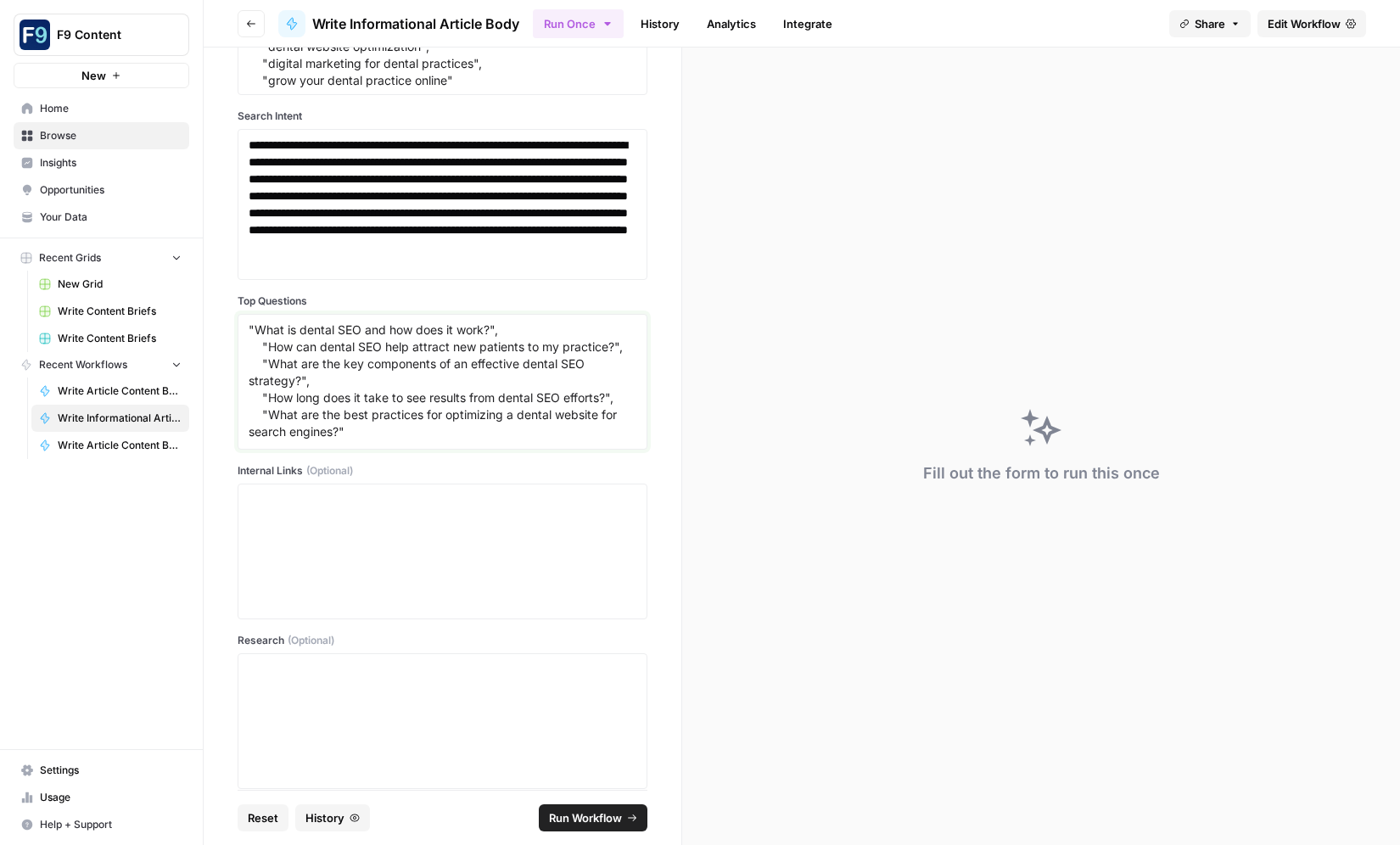
scroll to position [525, 0]
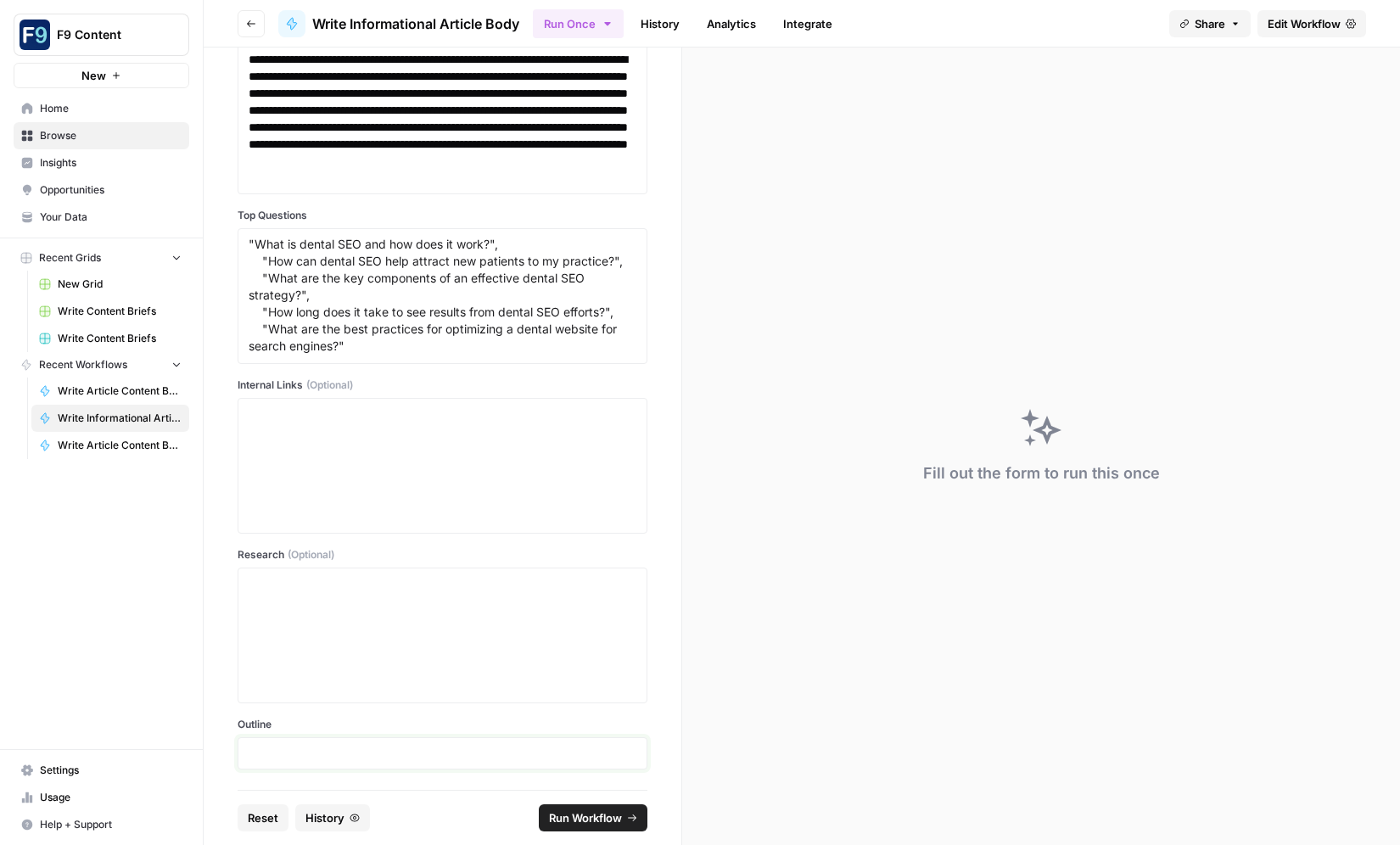
click at [424, 747] on p at bounding box center [442, 752] width 388 height 17
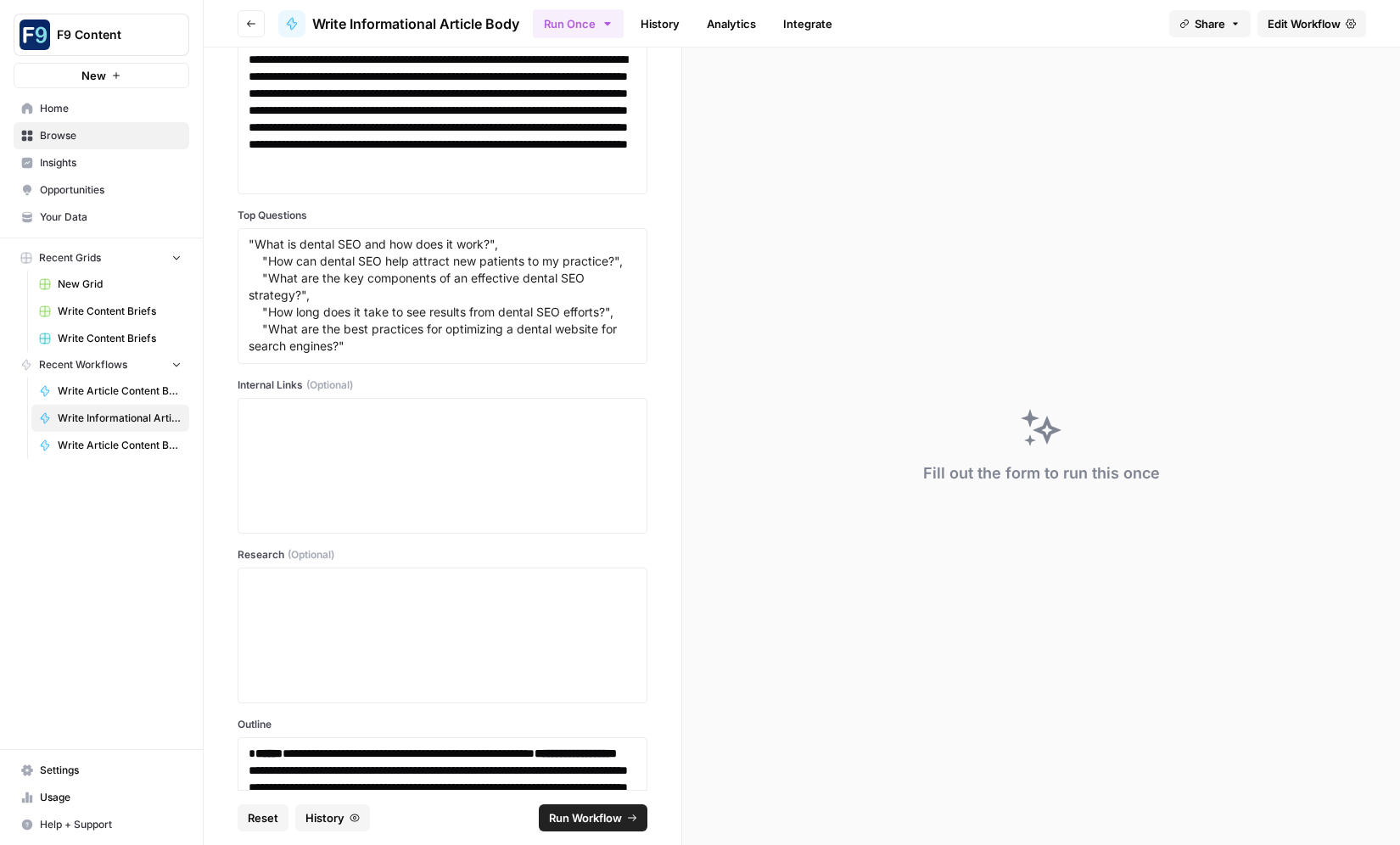
click at [570, 816] on span "Run Workflow" at bounding box center [585, 817] width 73 height 17
type textarea "null"
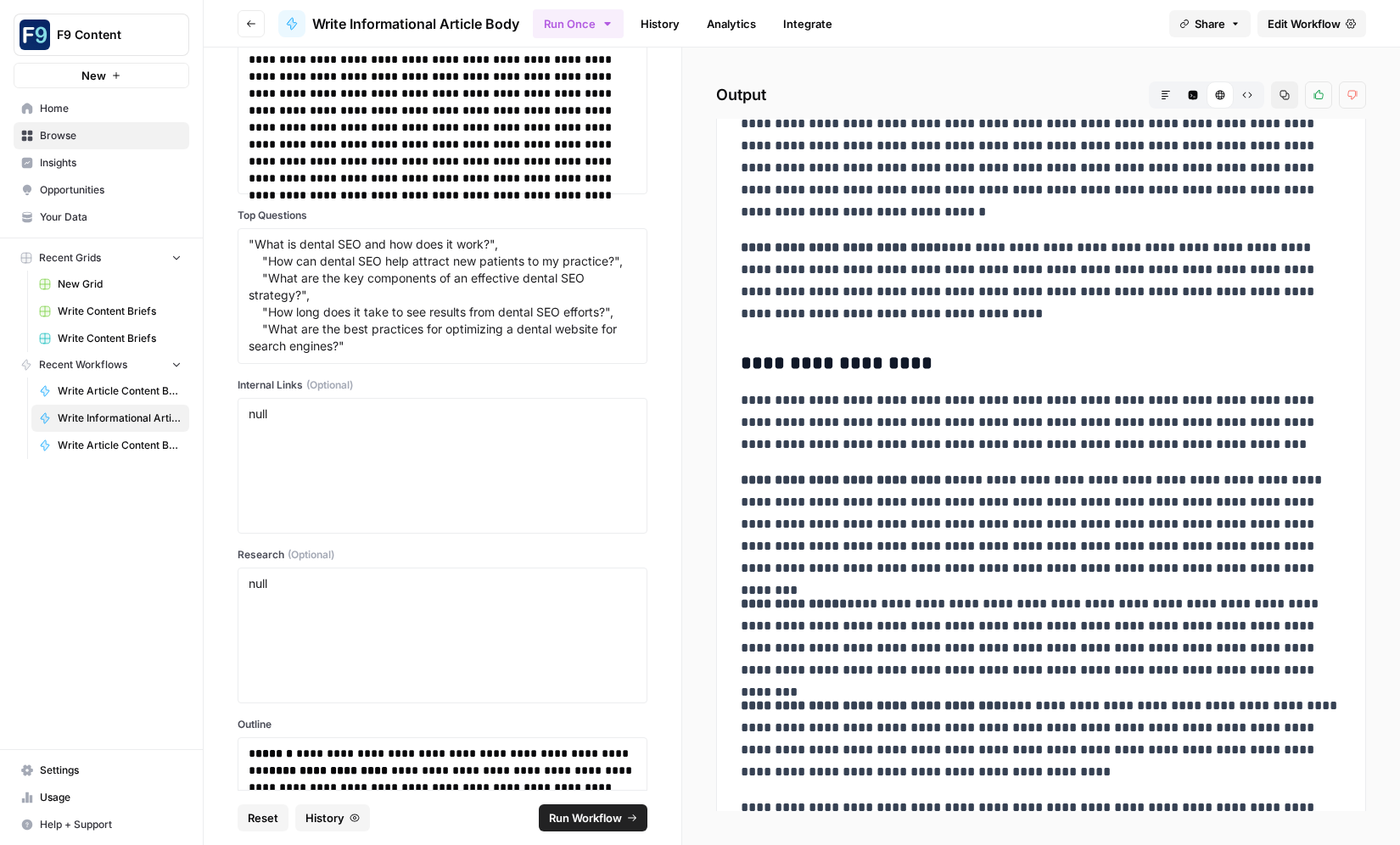
scroll to position [3328, 0]
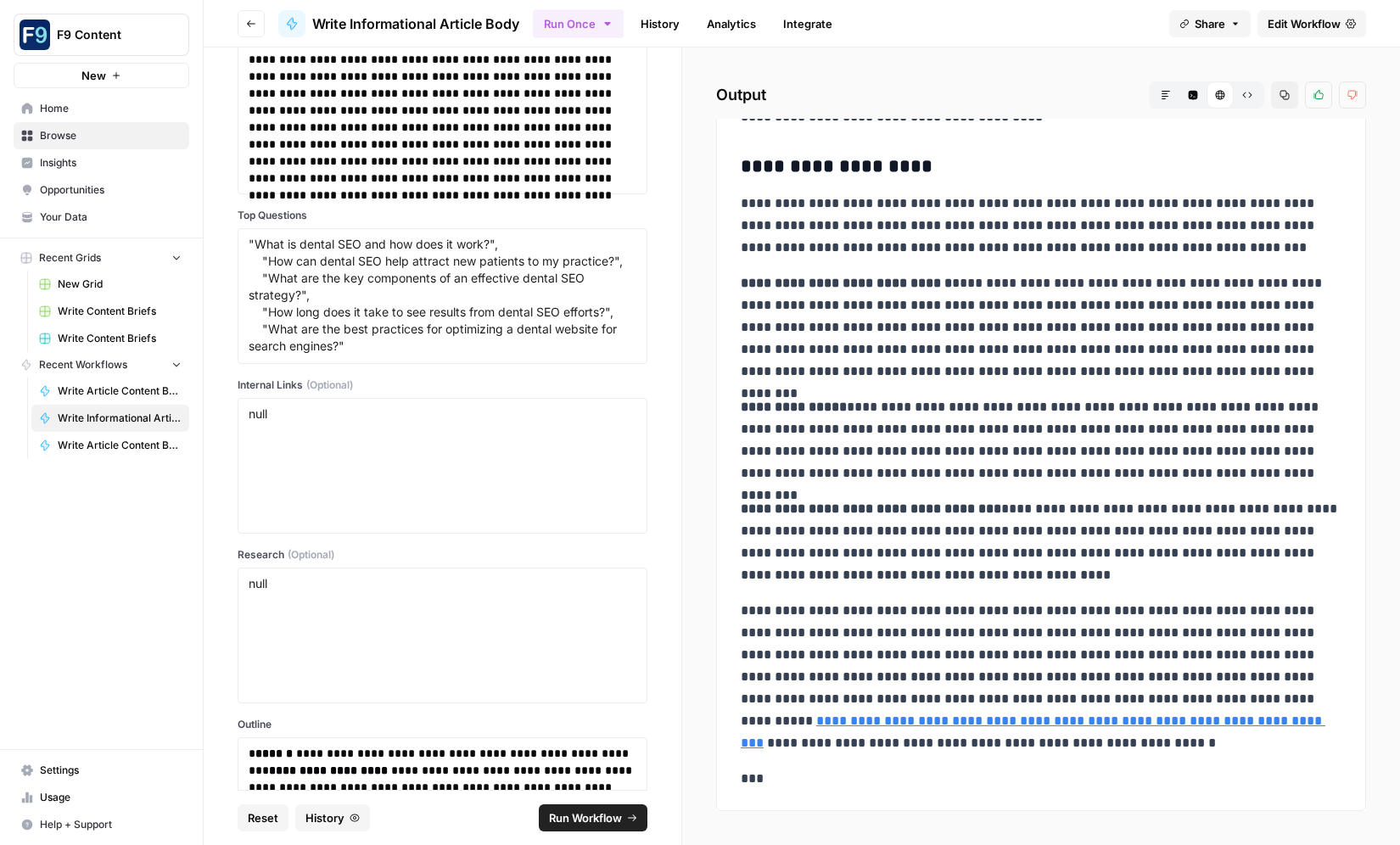
drag, startPoint x: 745, startPoint y: 381, endPoint x: 1019, endPoint y: 585, distance: 341.6
copy div "**********"
click at [1073, 294] on p "**********" at bounding box center [1041, 327] width 601 height 110
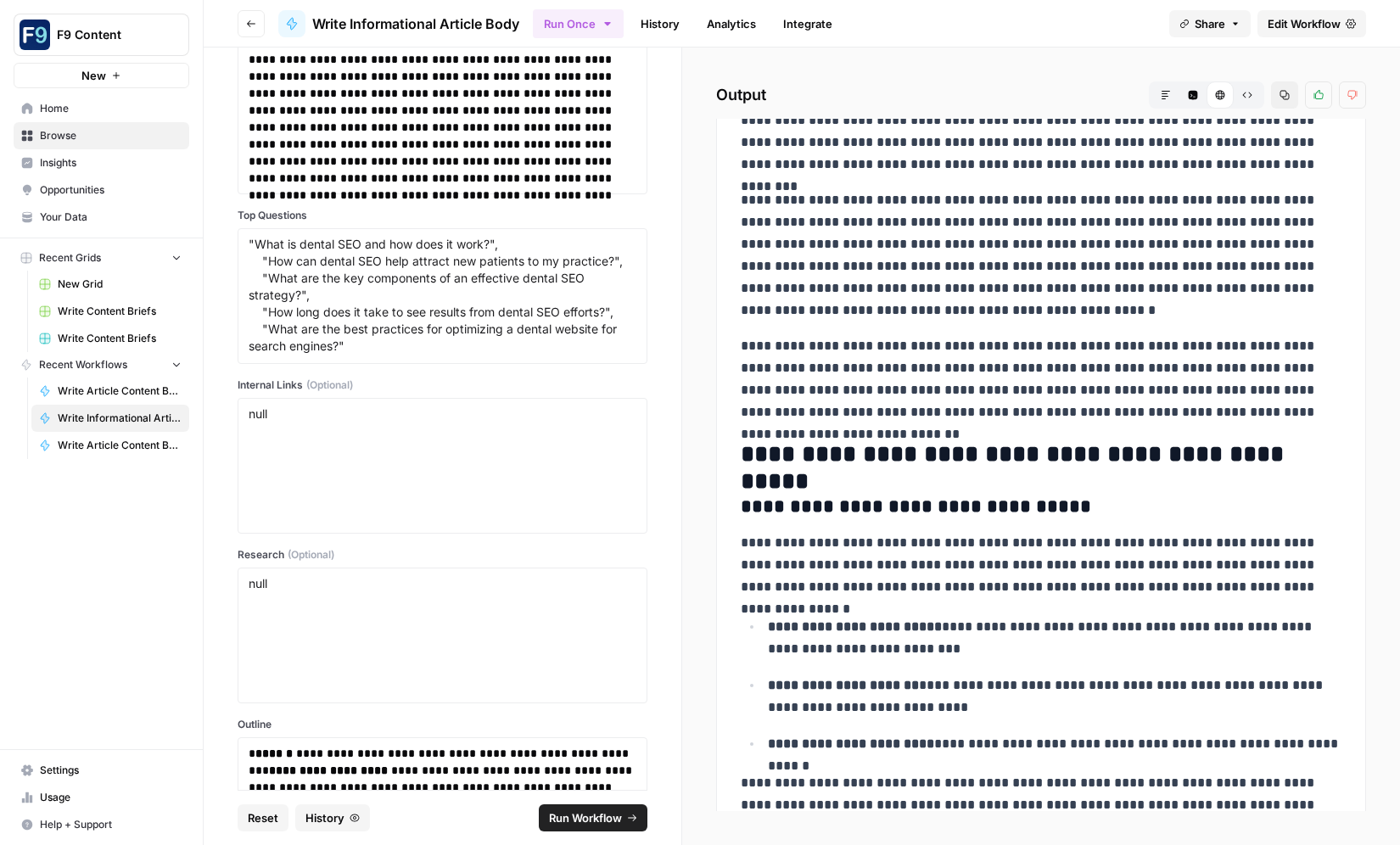
scroll to position [2087, 0]
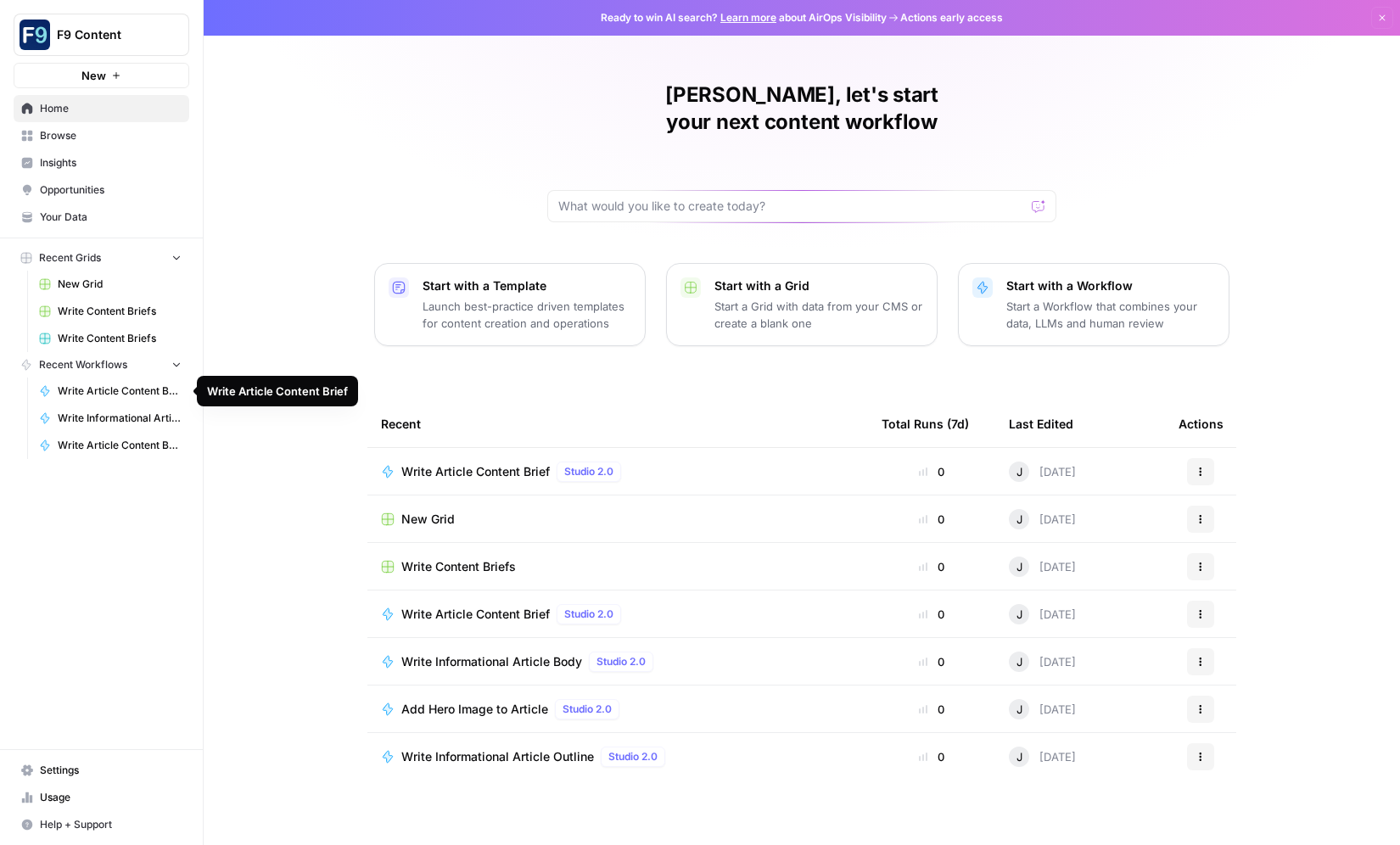
click at [129, 390] on span "Write Article Content Brief" at bounding box center [119, 391] width 124 height 15
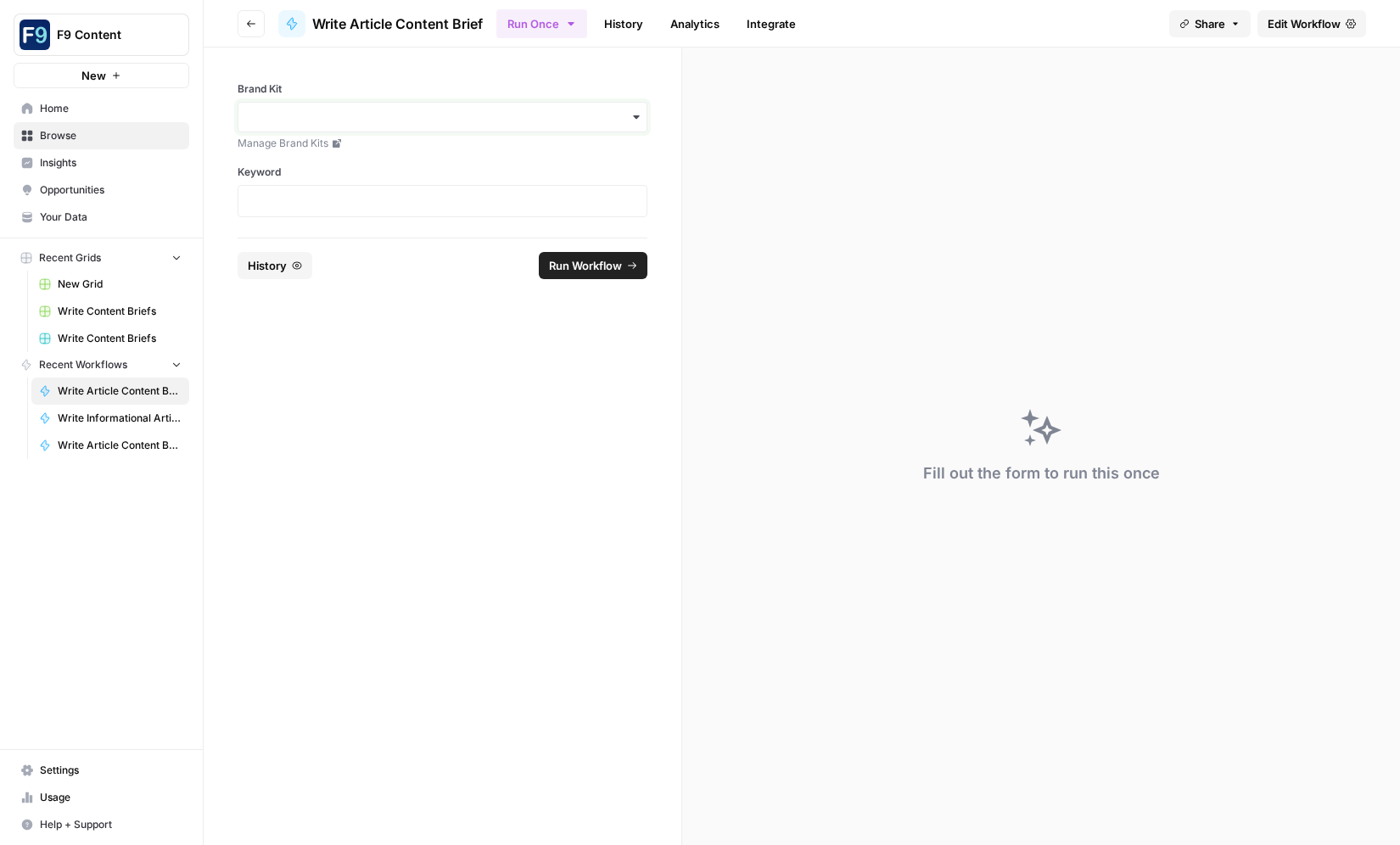
click at [396, 126] on div "button" at bounding box center [443, 117] width 410 height 31
click at [384, 166] on div "Sommsation" at bounding box center [442, 163] width 408 height 32
click at [352, 200] on p at bounding box center [442, 201] width 388 height 17
click at [614, 271] on span "Run Workflow" at bounding box center [585, 266] width 73 height 17
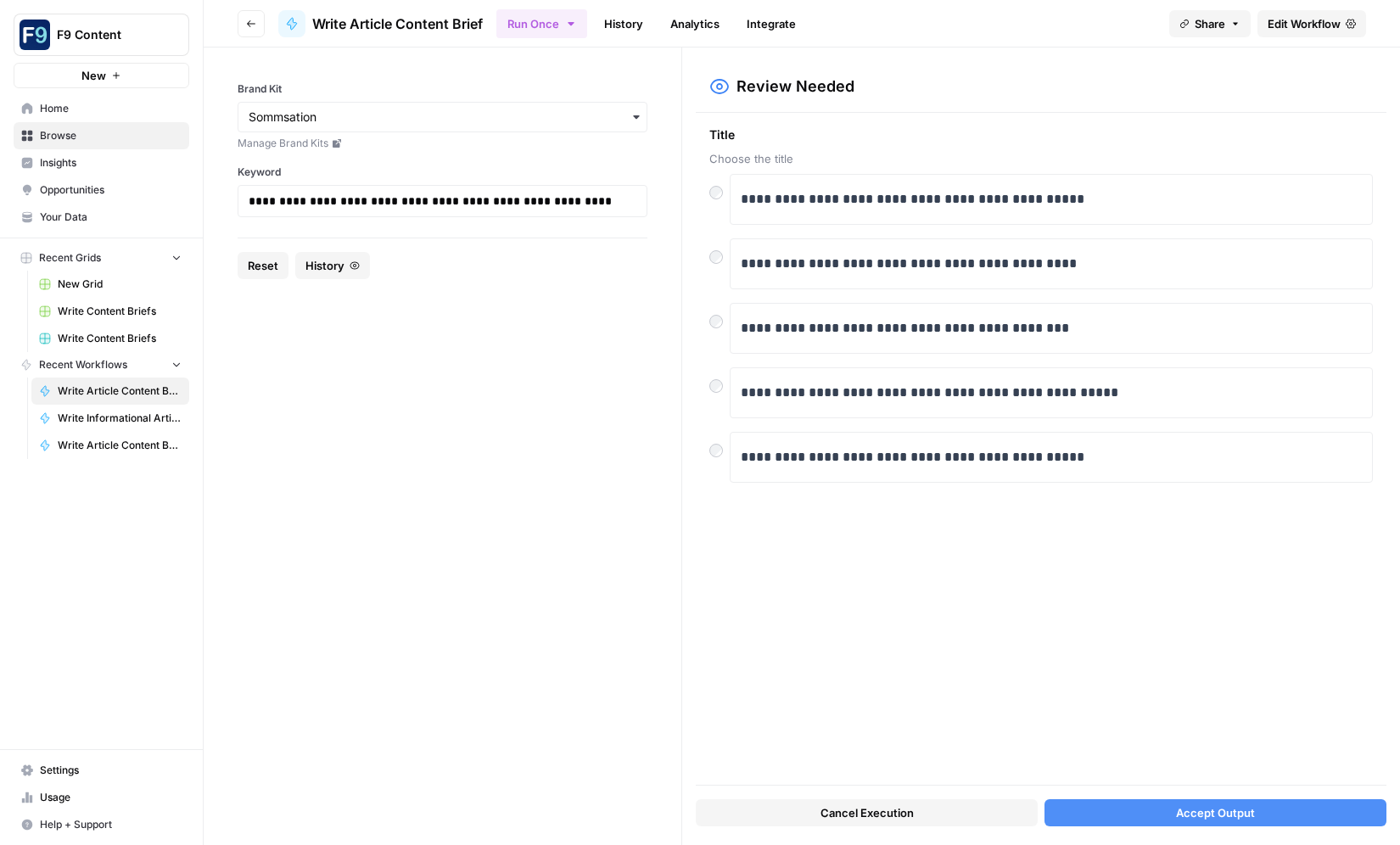
click at [1212, 807] on span "Accept Output" at bounding box center [1215, 813] width 79 height 17
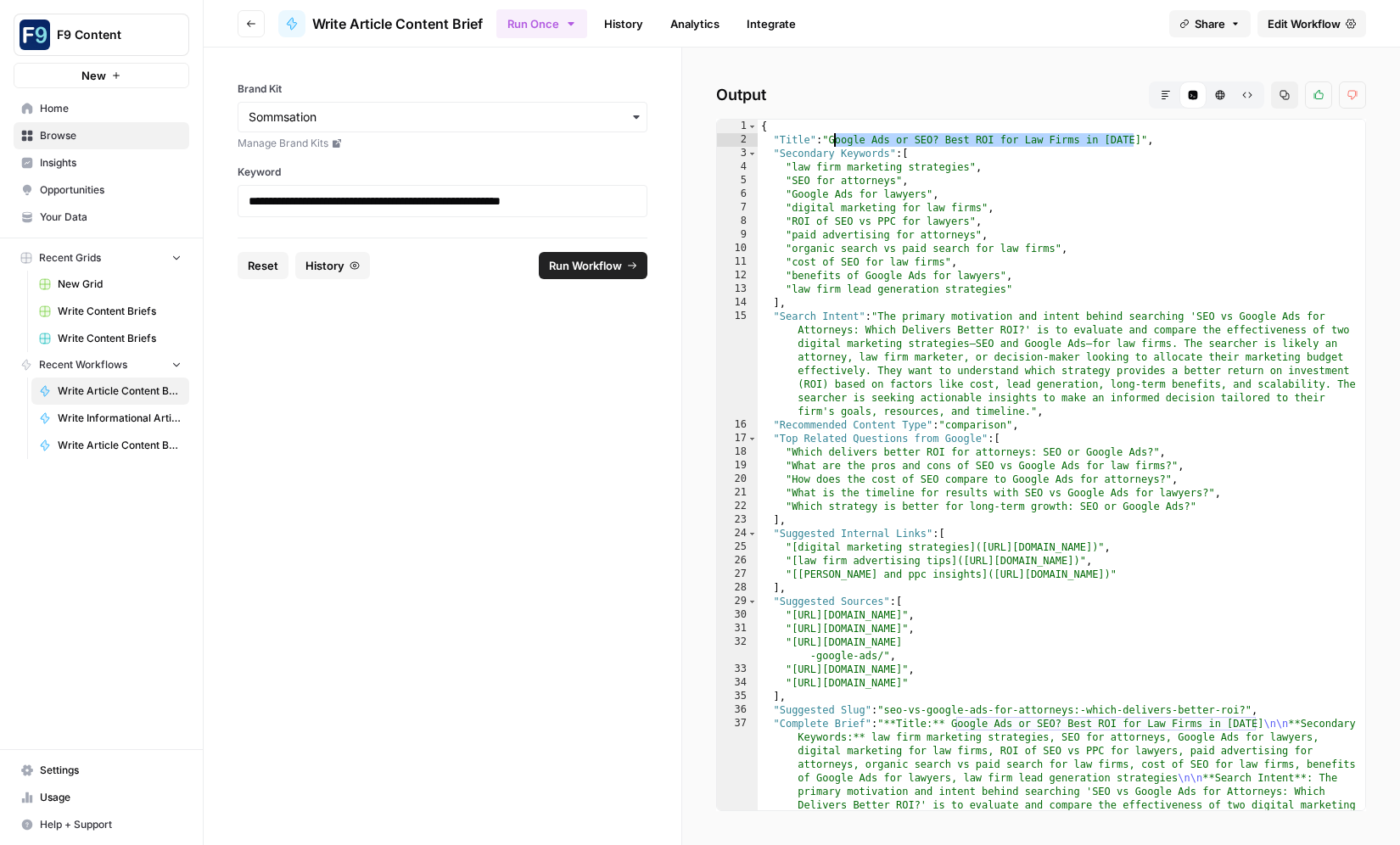
drag, startPoint x: 1132, startPoint y: 138, endPoint x: 833, endPoint y: 136, distance: 299.0
click at [833, 136] on div "{ "Title" : "Google Ads or SEO? Best ROI for Law Firms in 2025" , "Secondary Ke…" at bounding box center [1061, 648] width 607 height 1057
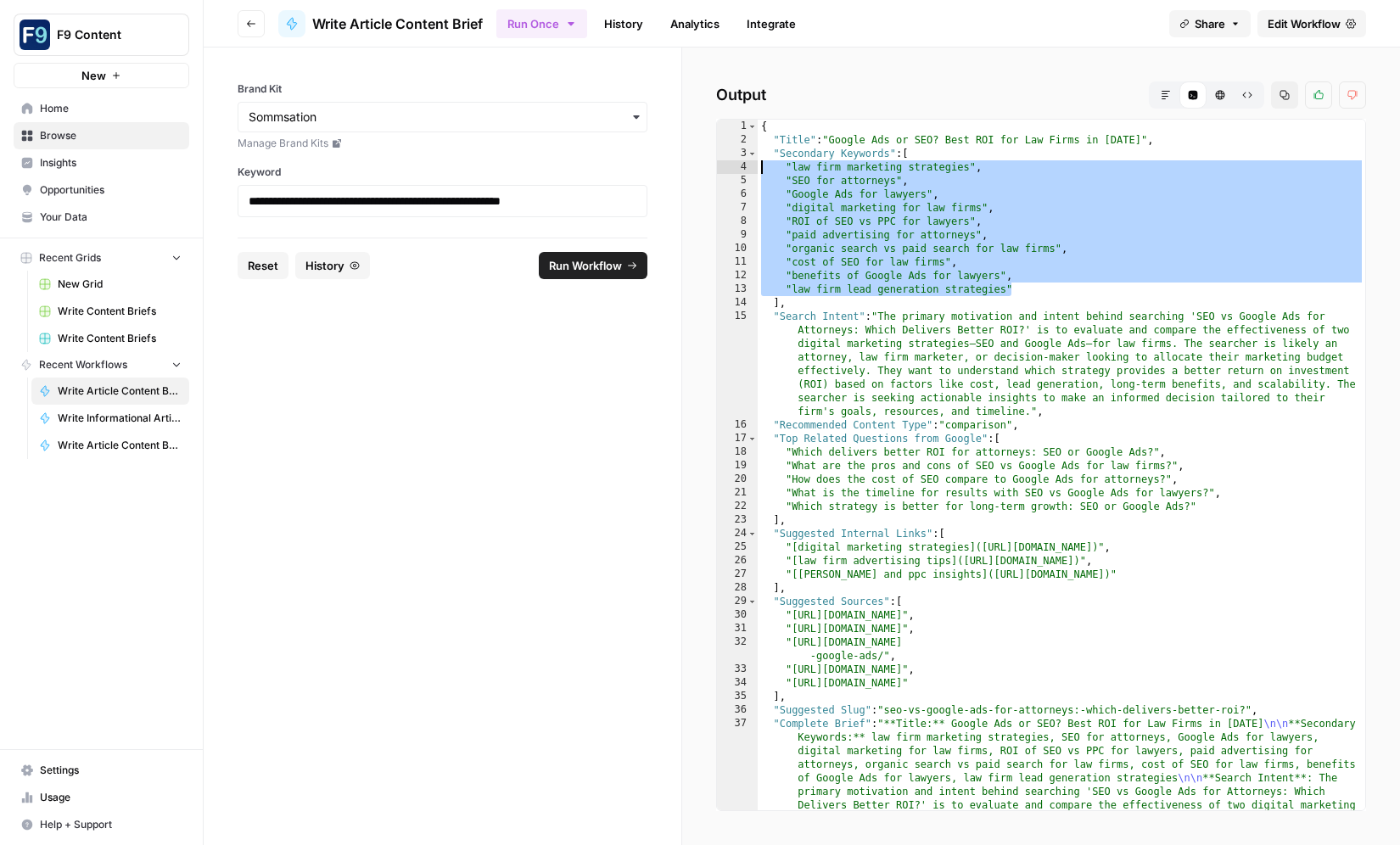
drag, startPoint x: 1007, startPoint y: 289, endPoint x: 706, endPoint y: 171, distance: 323.3
click at [706, 171] on div "**********" at bounding box center [1041, 445] width 718 height 797
type textarea "**********"
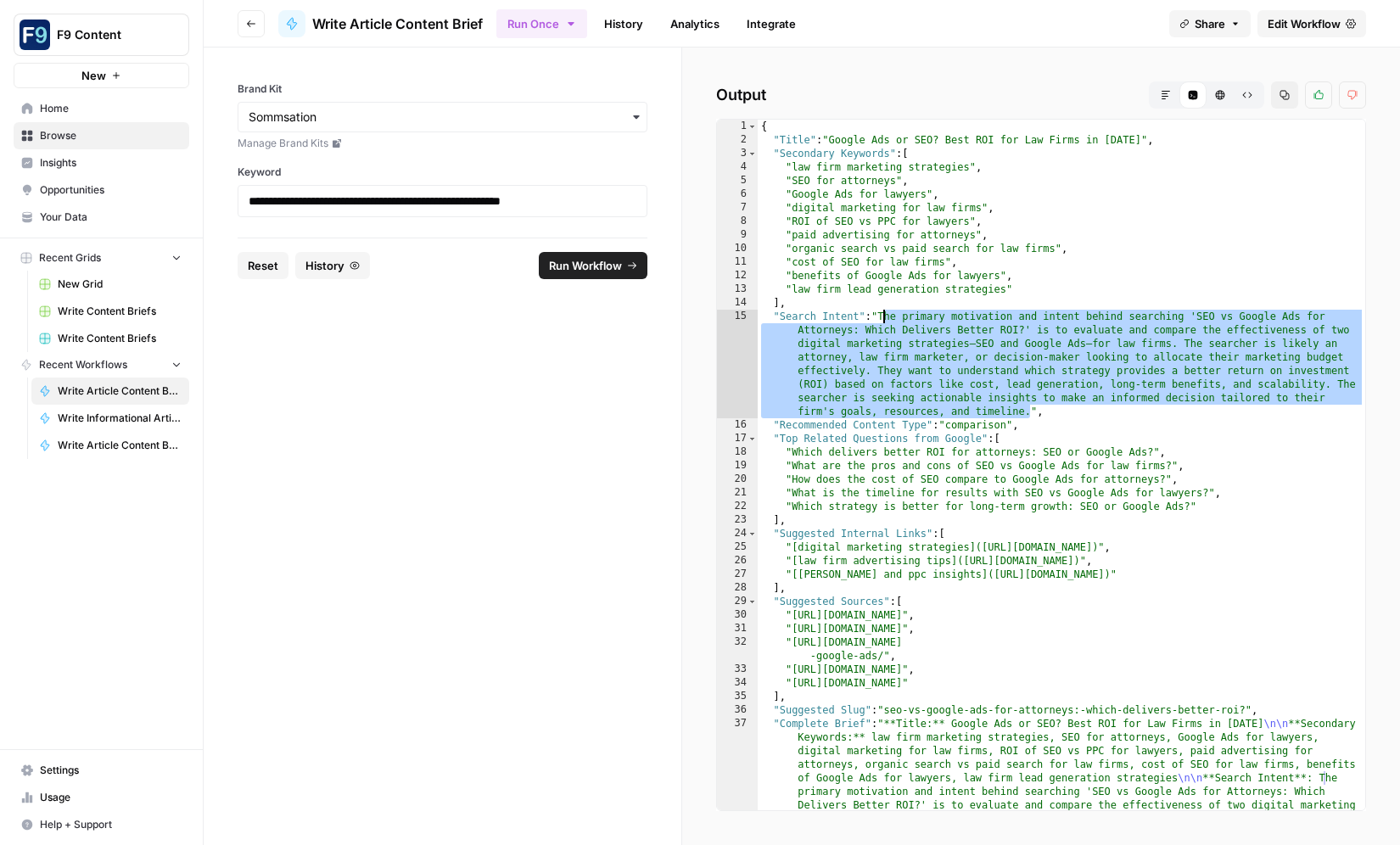
drag, startPoint x: 1031, startPoint y: 410, endPoint x: 883, endPoint y: 316, distance: 175.3
click at [883, 316] on div "{ "Title" : "Google Ads or SEO? Best ROI for Law Firms in 2025" , "Secondary Ke…" at bounding box center [1061, 648] width 607 height 1057
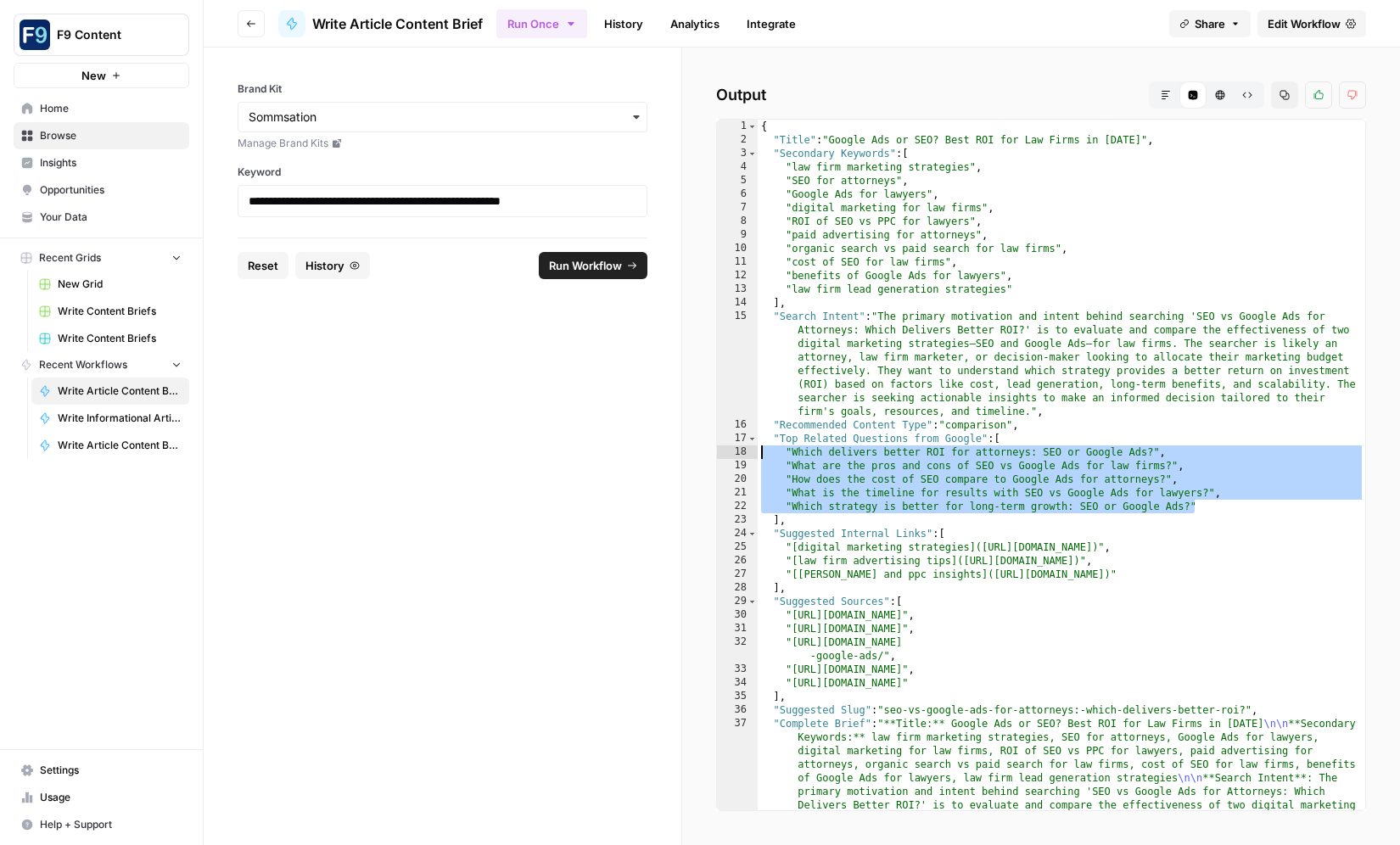
drag, startPoint x: 1140, startPoint y: 504, endPoint x: 727, endPoint y: 448, distance: 416.8
click at [727, 448] on div "1 2 3 4 5 6 7 8 9 10 11 12 13 14 15 16 17 18 19 20 21 22 23 24 25 26 27 28 29 3…" at bounding box center [1041, 465] width 650 height 692
type textarea "**********"
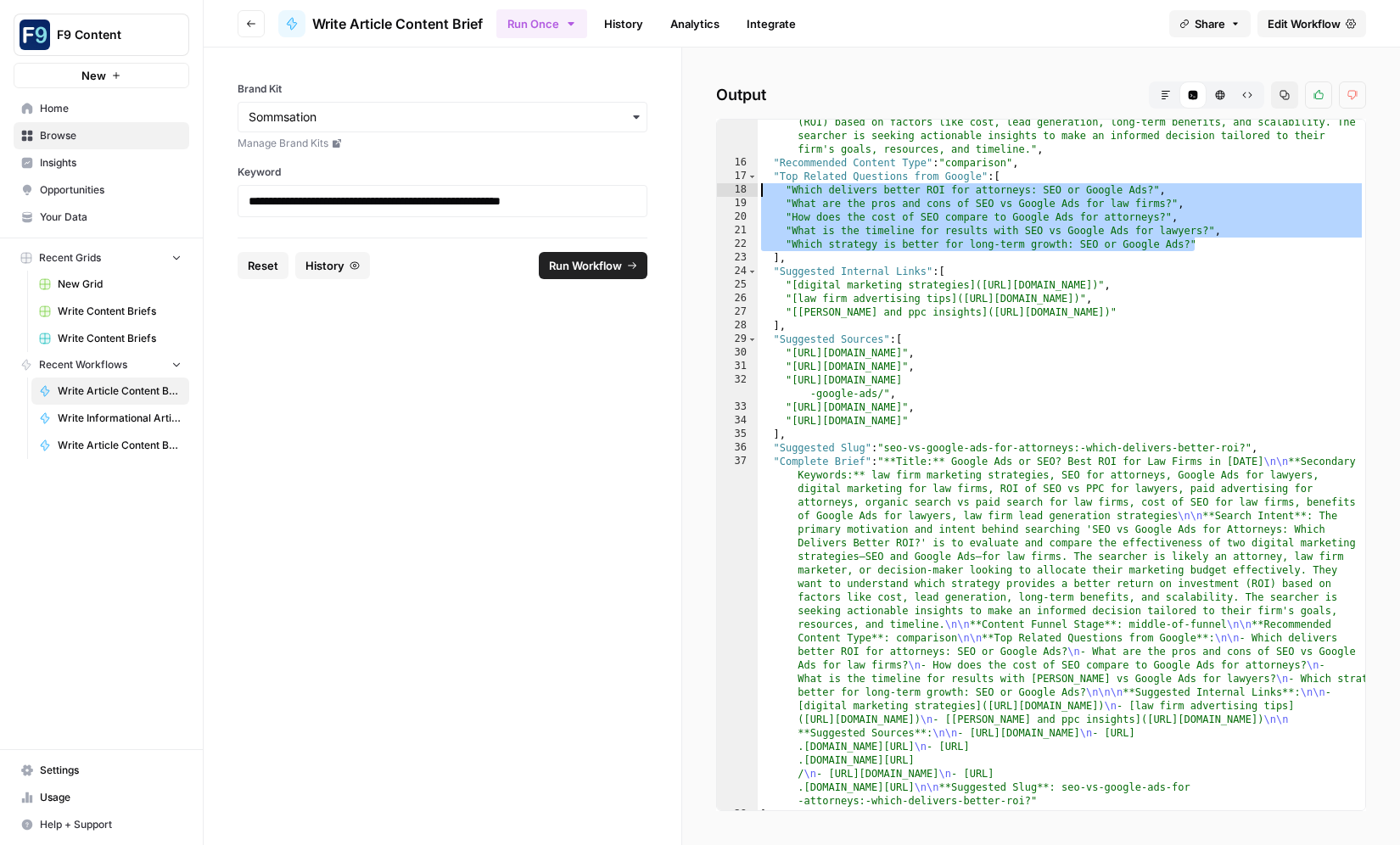
scroll to position [273, 0]
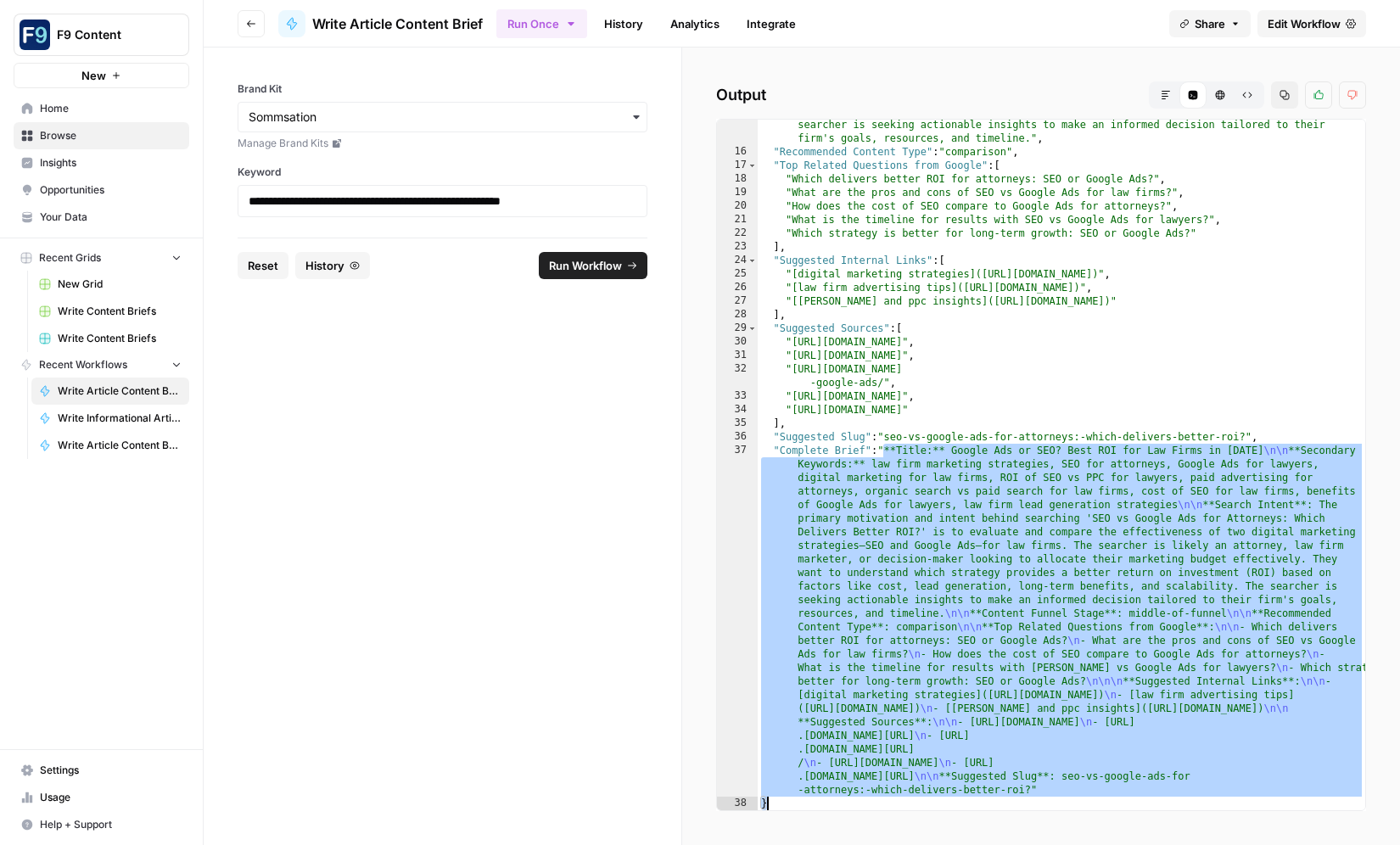
drag, startPoint x: 881, startPoint y: 449, endPoint x: 1055, endPoint y: 797, distance: 389.1
click at [1056, 798] on div ""Search Intent" : "The primary motivation and intent behind searching 'SEO vs G…" at bounding box center [1061, 442] width 607 height 813
click at [263, 262] on span "Reset" at bounding box center [263, 266] width 31 height 17
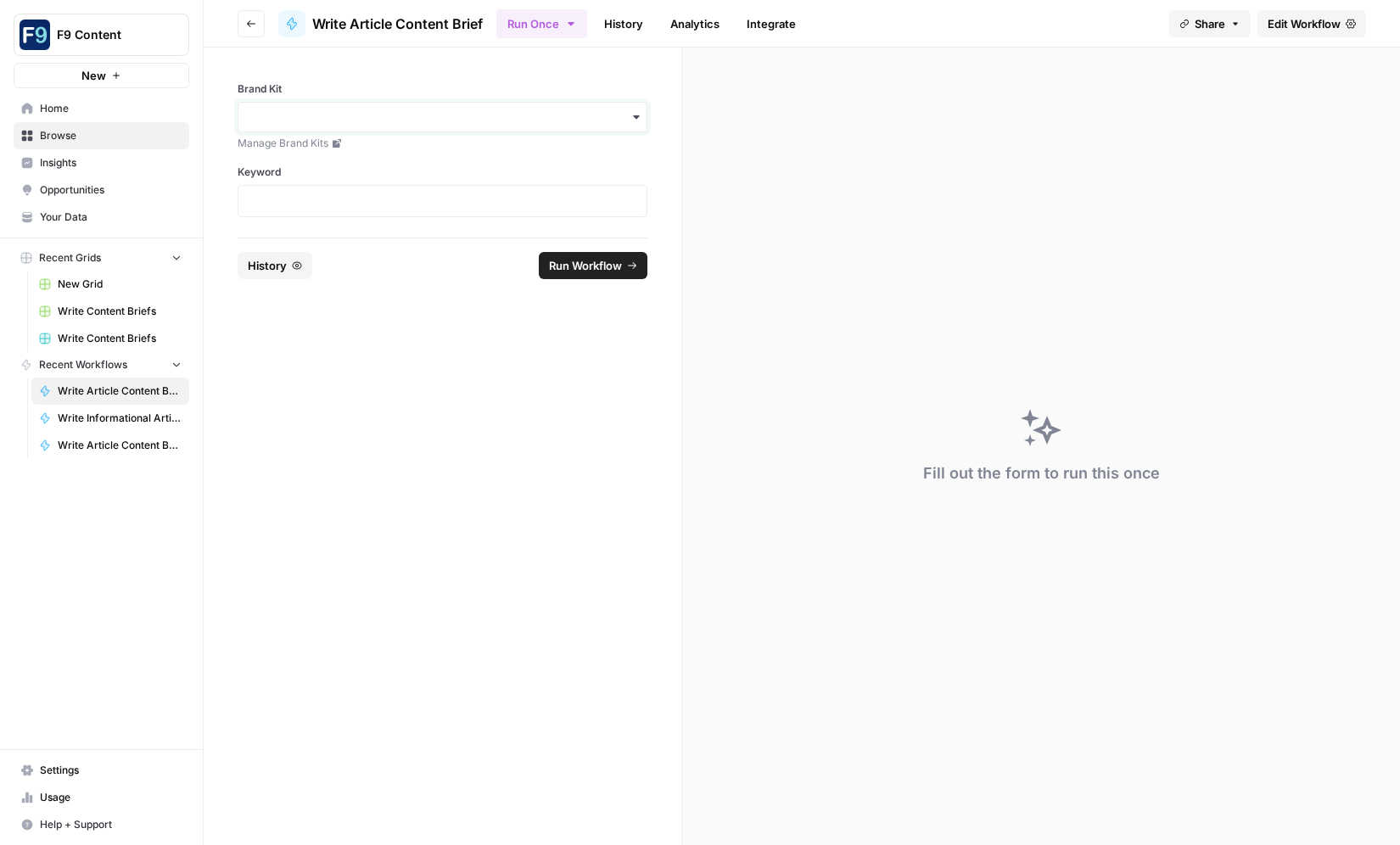
click at [329, 118] on input "Brand Kit" at bounding box center [442, 117] width 388 height 17
click at [332, 162] on div "Sommsation" at bounding box center [442, 163] width 408 height 32
click at [334, 200] on p at bounding box center [442, 201] width 388 height 17
click at [619, 267] on span "Run Workflow" at bounding box center [585, 266] width 73 height 17
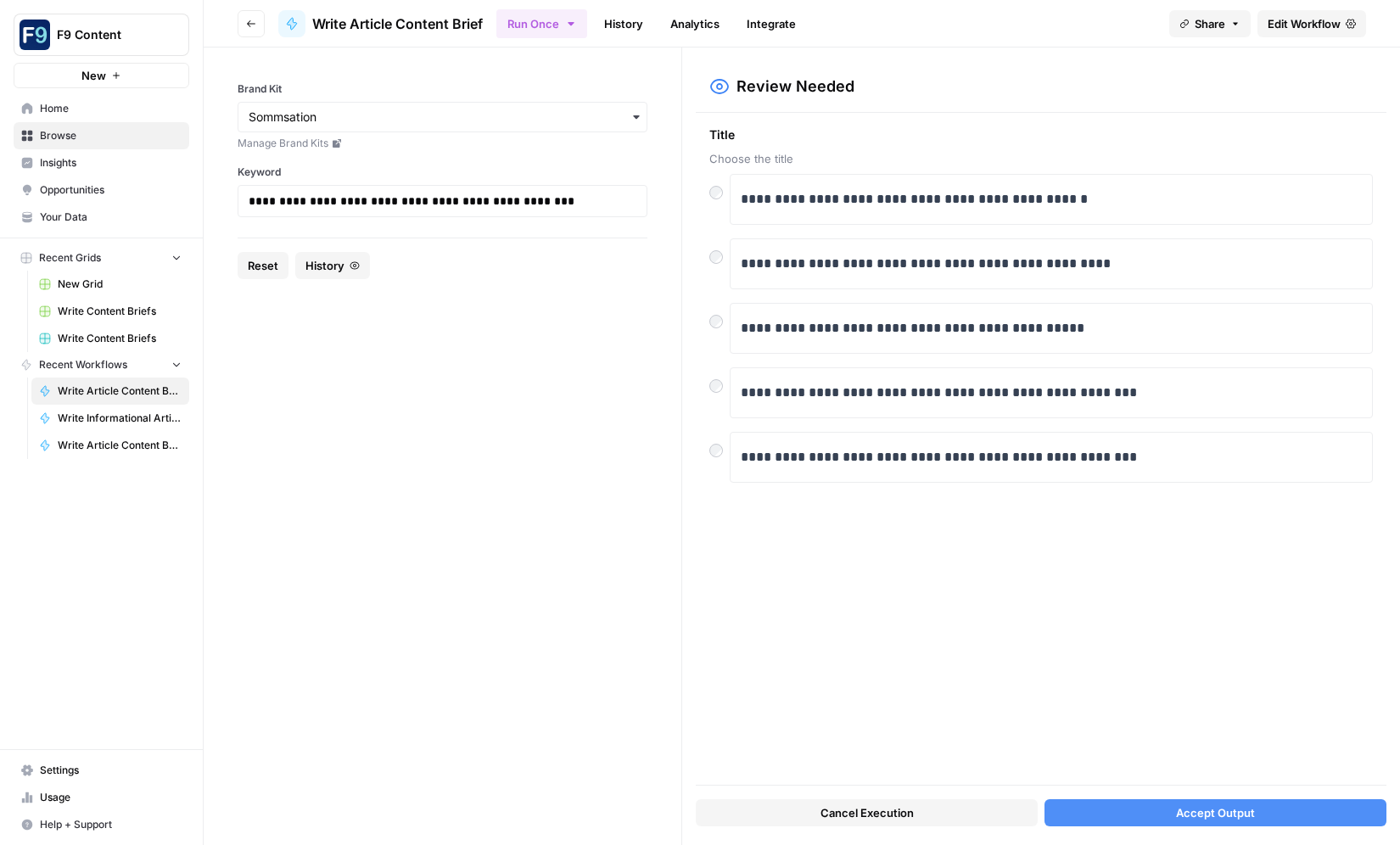
click at [1189, 809] on span "Accept Output" at bounding box center [1215, 813] width 79 height 17
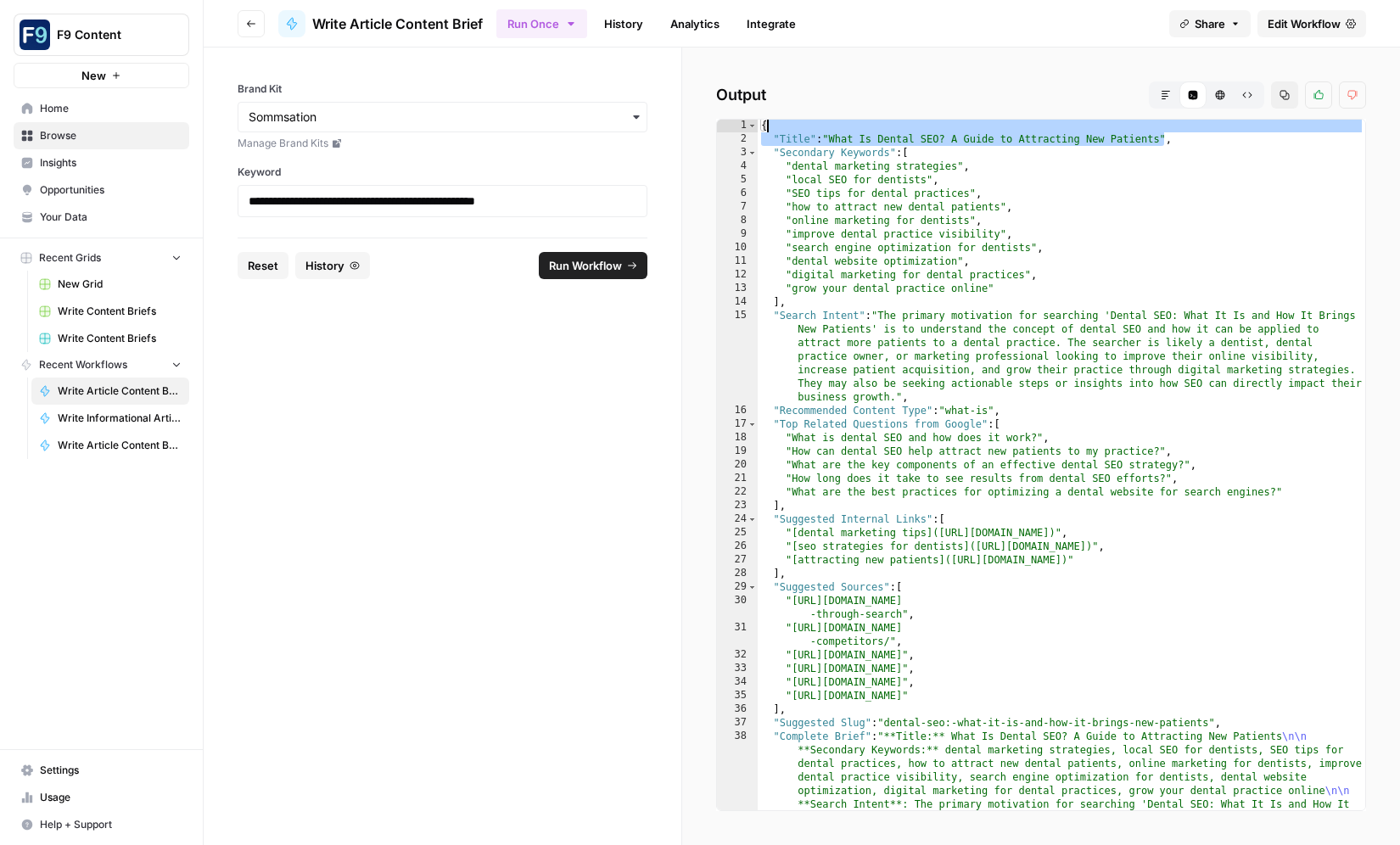
scroll to position [5, 0]
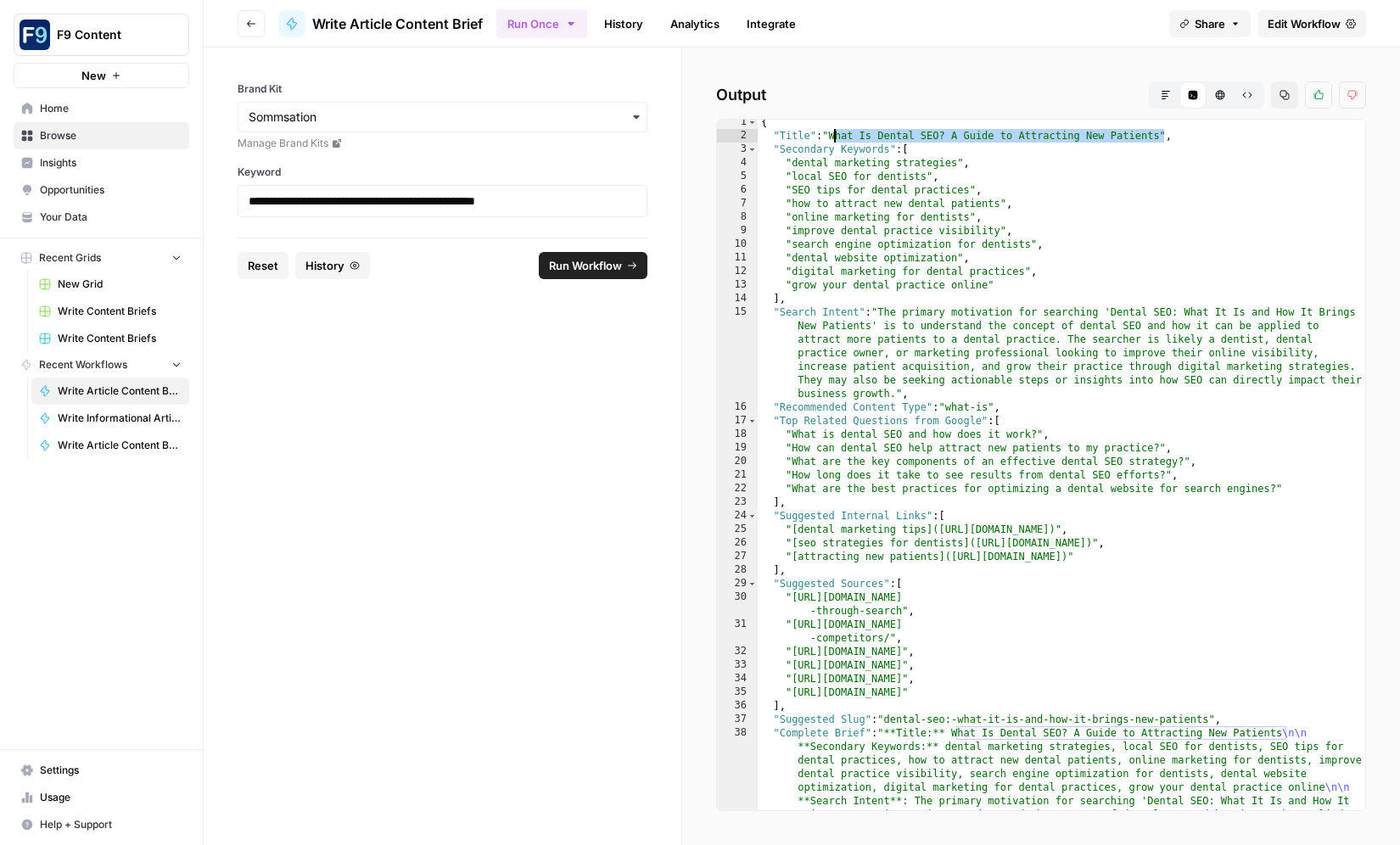
drag, startPoint x: 1165, startPoint y: 142, endPoint x: 833, endPoint y: 133, distance: 332.1
click at [833, 133] on div "{ "Title" : "What Is Dental SEO? A Guide to Attracting New Patients" , "Seconda…" at bounding box center [1061, 637] width 607 height 1043
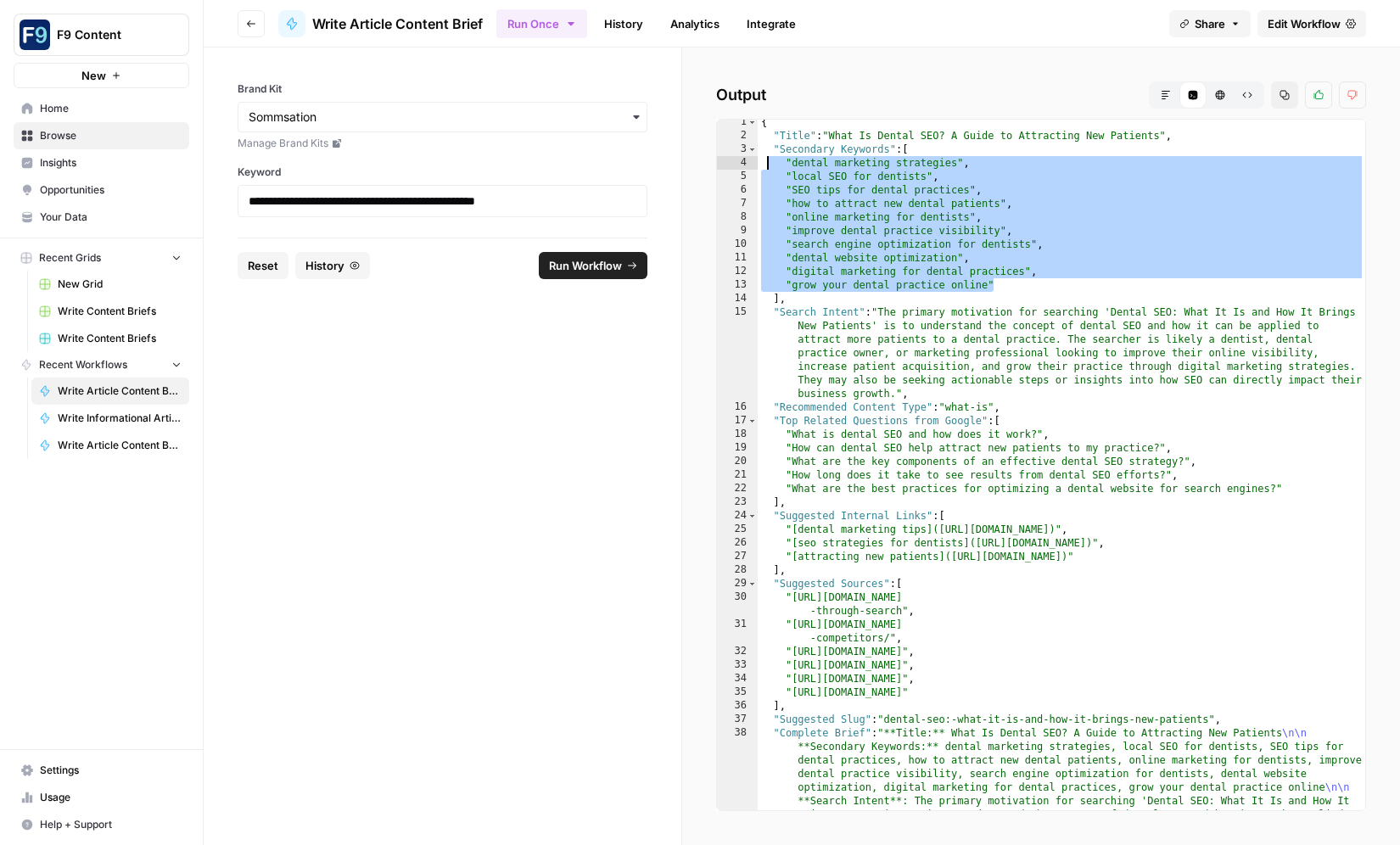
drag, startPoint x: 1002, startPoint y: 283, endPoint x: 765, endPoint y: 167, distance: 263.9
click at [765, 167] on div "{ "Title" : "What Is Dental SEO? A Guide to Attracting New Patients" , "Seconda…" at bounding box center [1061, 637] width 607 height 1043
type textarea "**********"
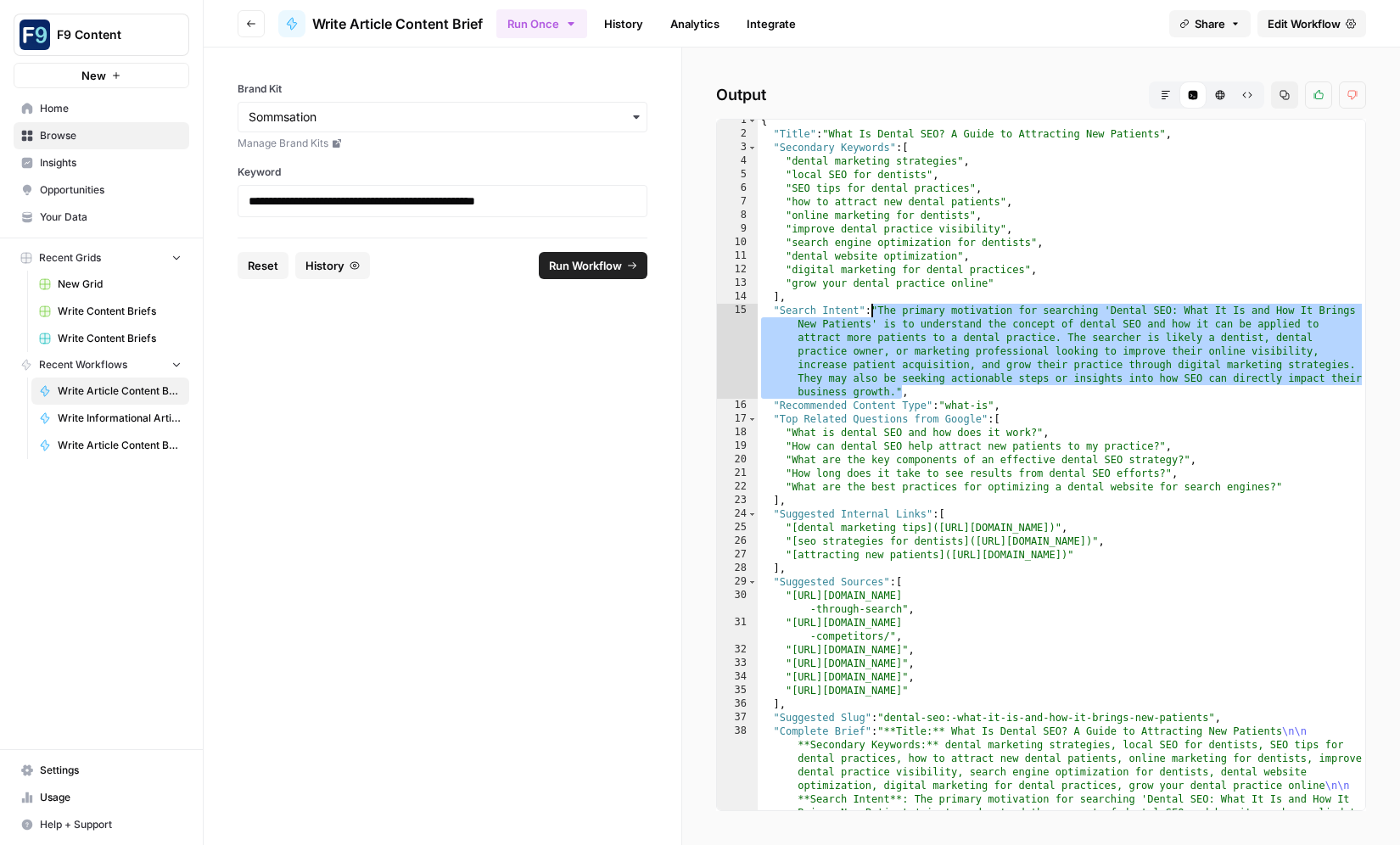
drag, startPoint x: 903, startPoint y: 389, endPoint x: 872, endPoint y: 309, distance: 85.8
click at [872, 309] on div "{ "Title" : "What Is Dental SEO? A Guide to Attracting New Patients" , "Seconda…" at bounding box center [1061, 635] width 607 height 1043
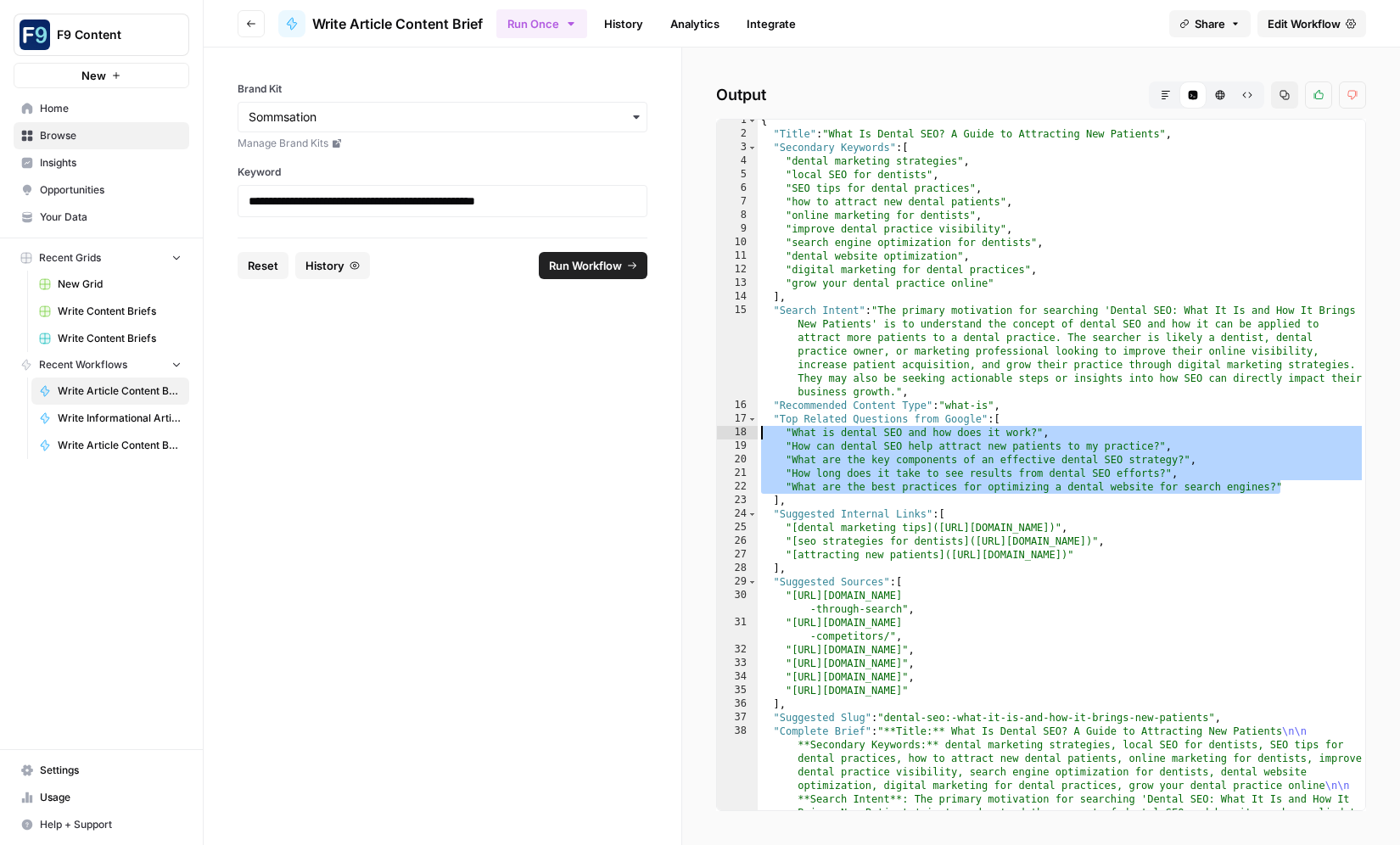
drag, startPoint x: 1279, startPoint y: 487, endPoint x: 719, endPoint y: 430, distance: 562.9
click at [718, 430] on div "1 2 3 4 5 6 7 8 9 10 11 12 13 14 15 16 17 18 19 20 21 22 23 24 25 26 27 28 29 3…" at bounding box center [1041, 465] width 650 height 692
type textarea "**********"
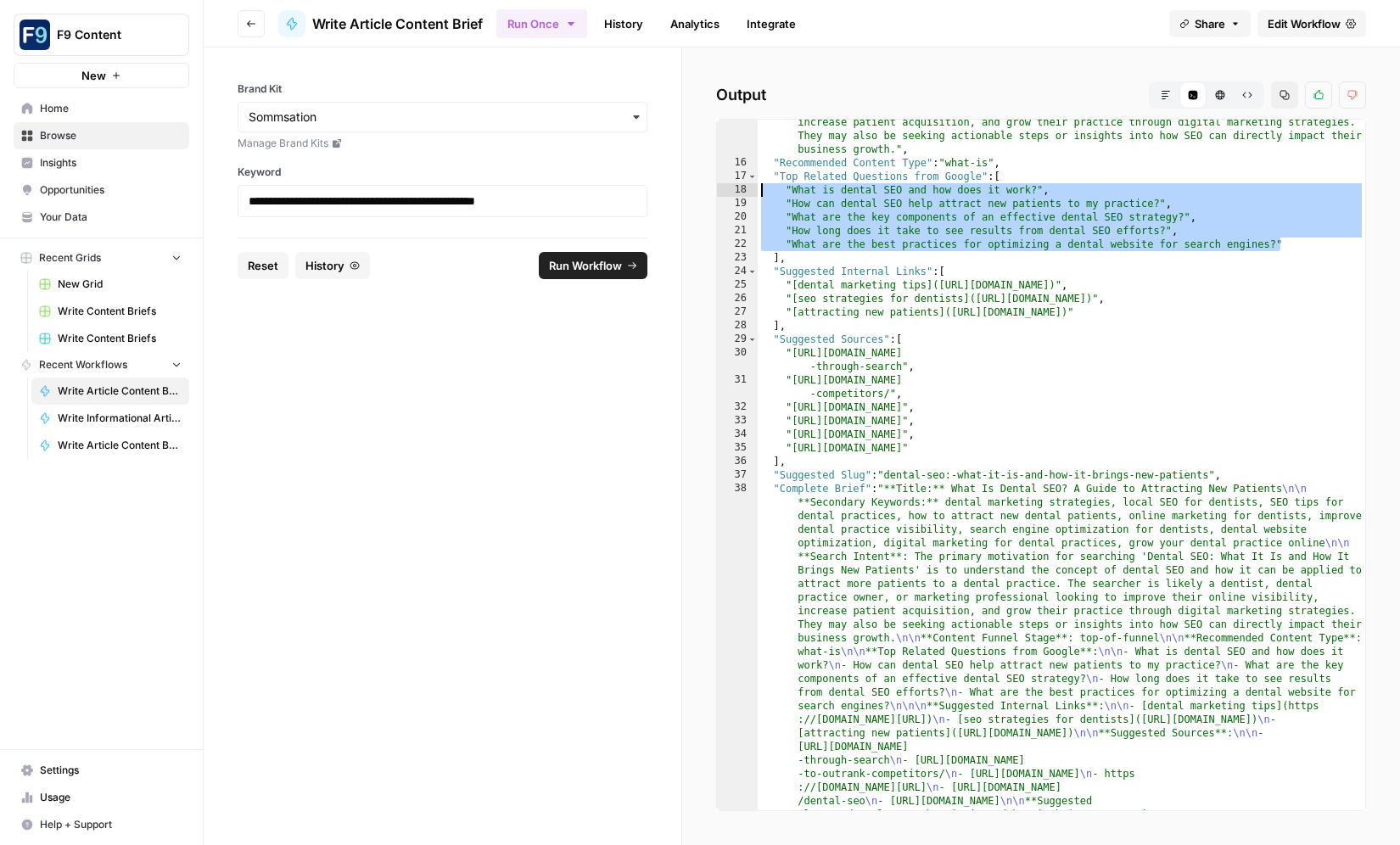
scroll to position [273, 0]
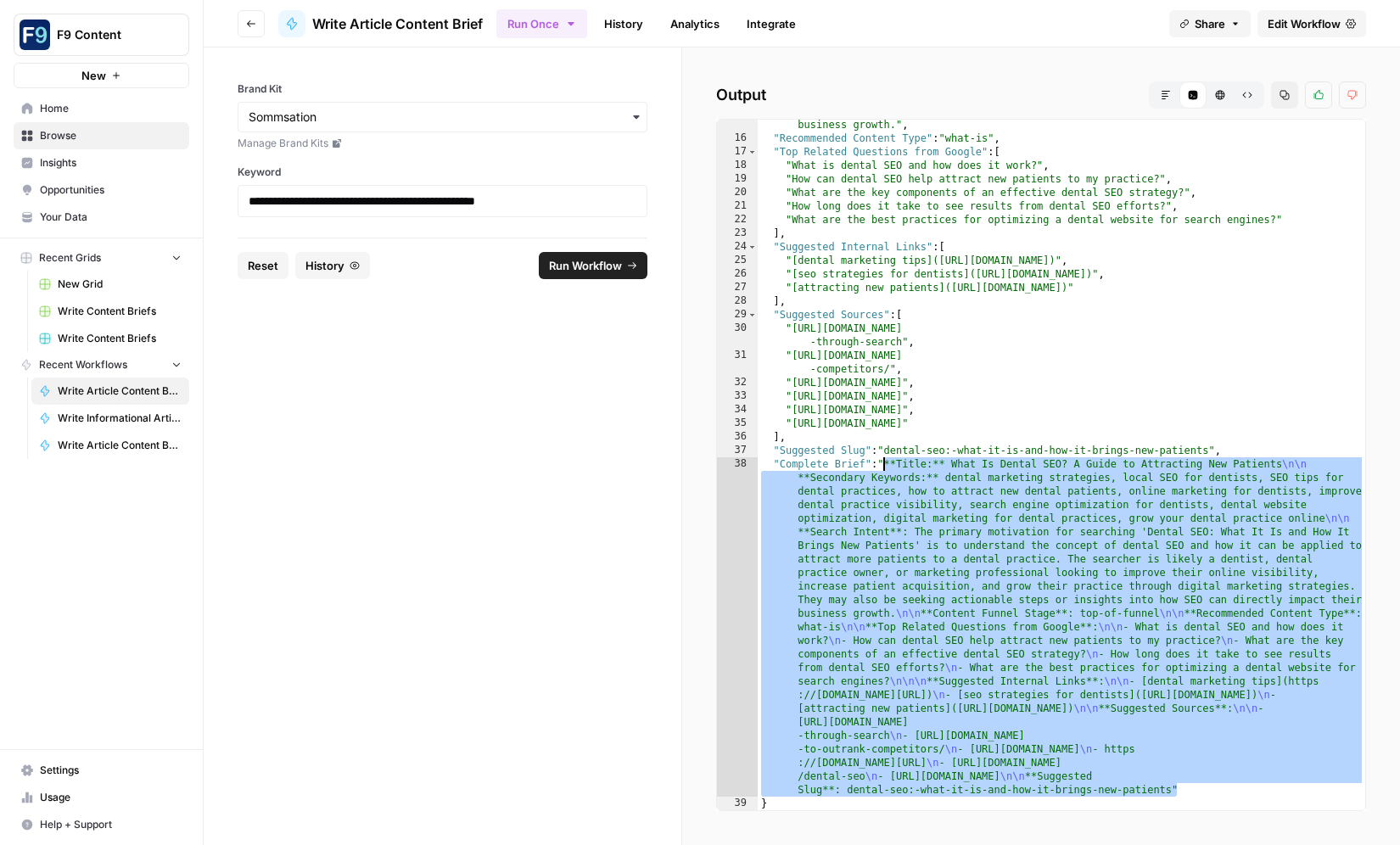
drag, startPoint x: 1165, startPoint y: 786, endPoint x: 882, endPoint y: 466, distance: 427.2
click at [882, 466] on div ""Search Intent" : "The primary motivation for searching 'Dental SEO: What It Is…" at bounding box center [1061, 435] width 607 height 799
